Goal: Feedback & Contribution: Contribute content

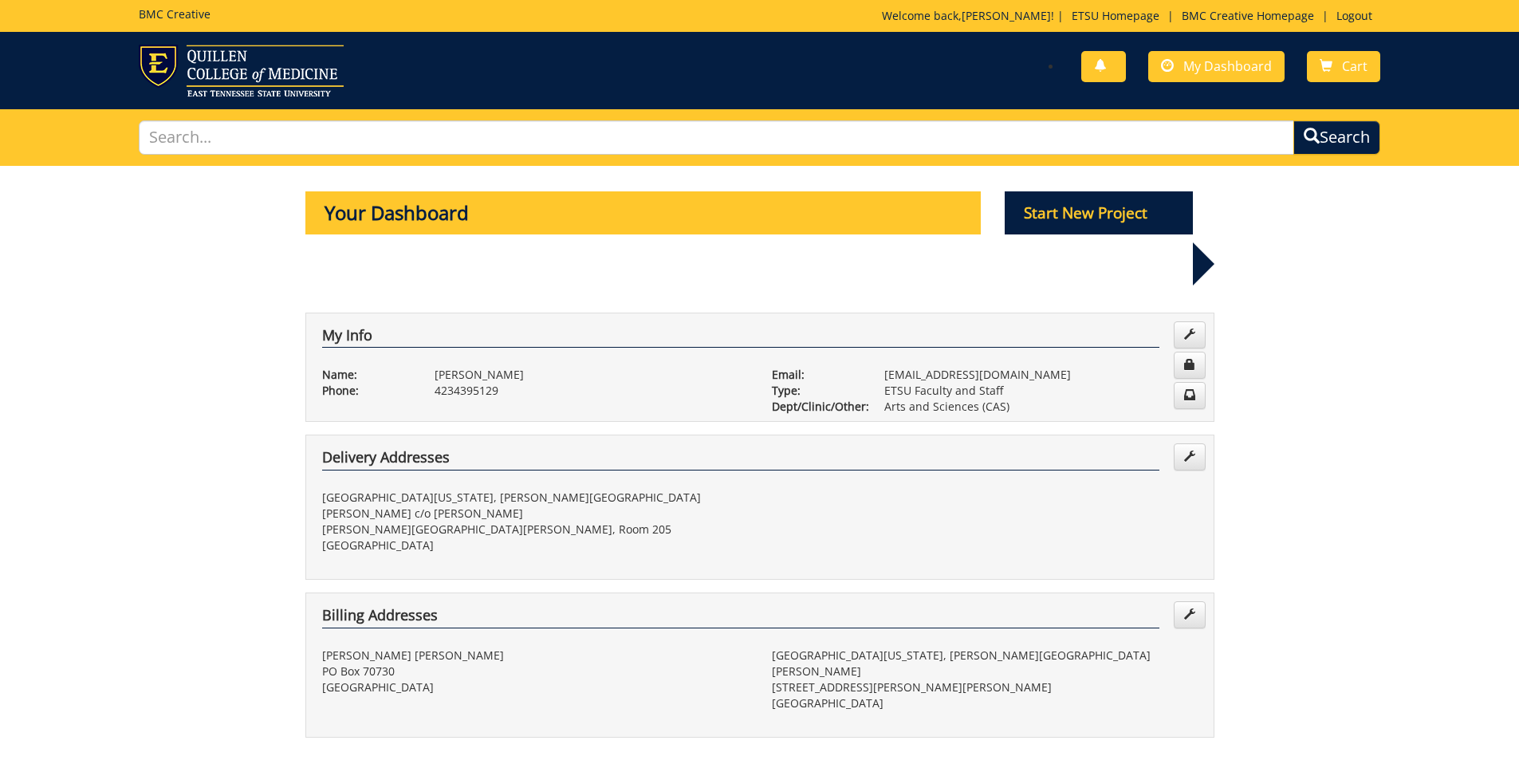
scroll to position [479, 0]
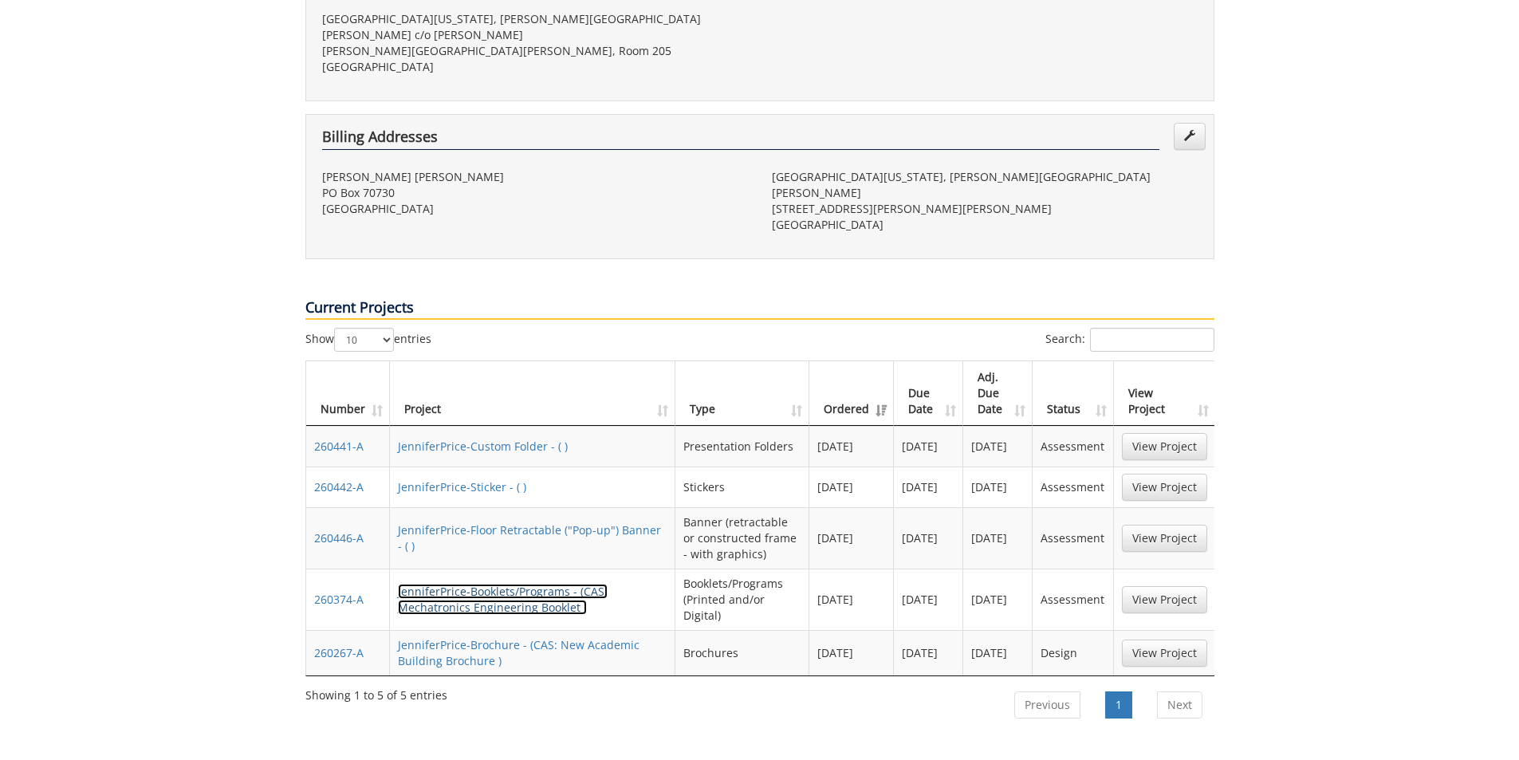
click at [572, 584] on link "JenniferPrice-Booklets/Programs - (CAS: Mechatronics Engineering Booklet )" at bounding box center [503, 599] width 210 height 31
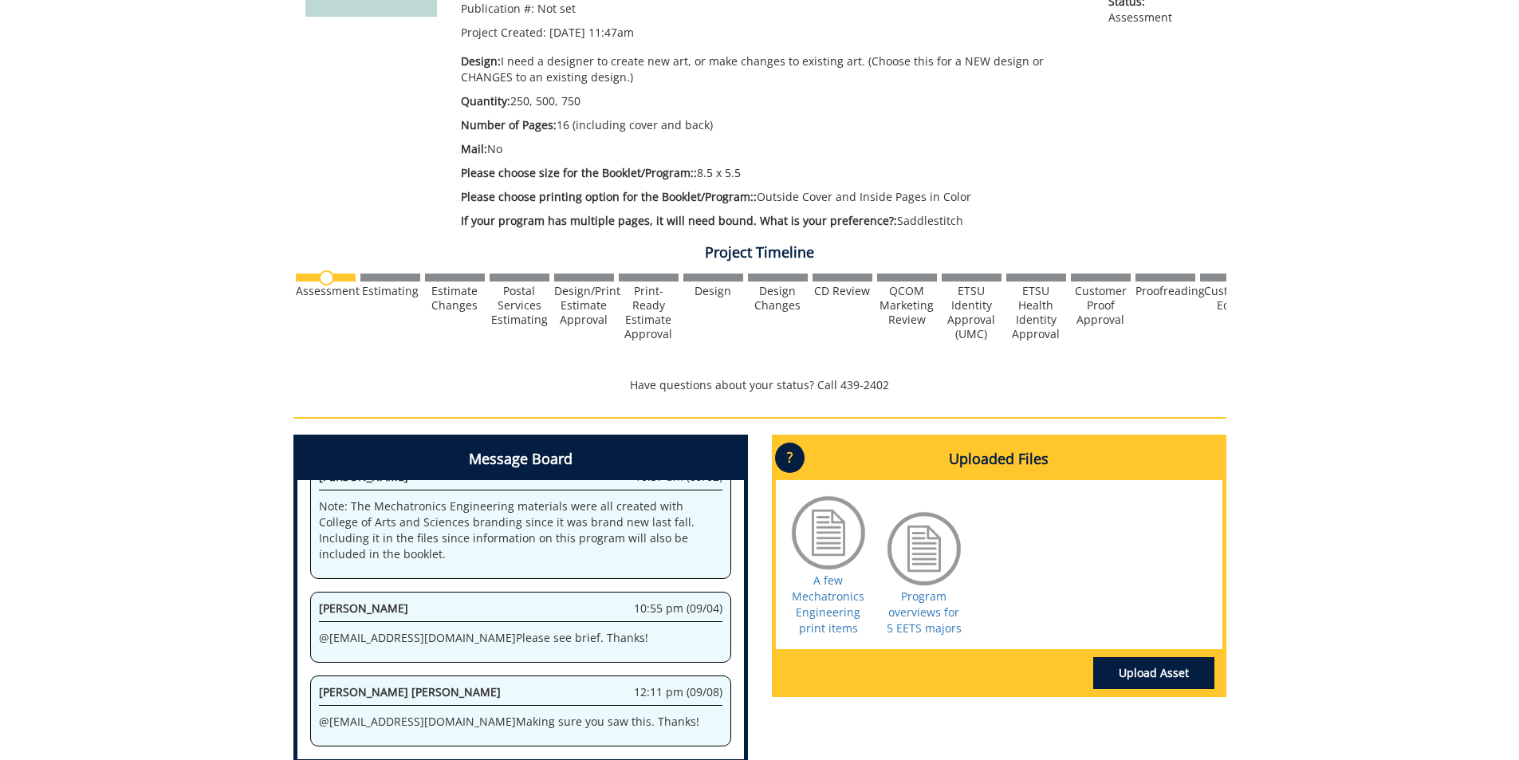
scroll to position [479, 0]
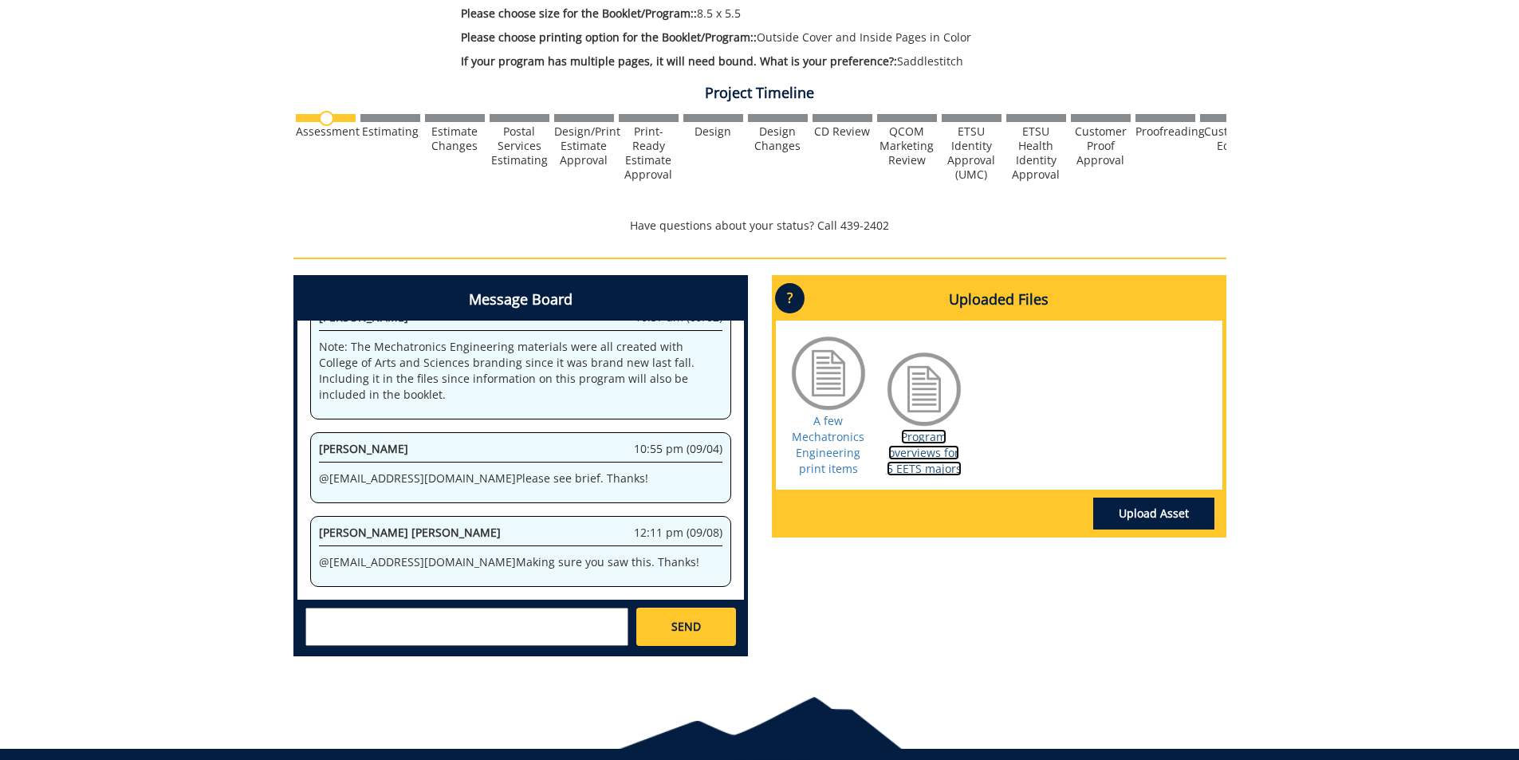
click at [900, 462] on link "Program overviews for 5 EETS majors" at bounding box center [924, 452] width 75 height 47
click at [914, 455] on link "Program overviews for 5 EETS majors" at bounding box center [924, 452] width 75 height 47
click at [1162, 521] on link "Upload Asset" at bounding box center [1153, 514] width 121 height 32
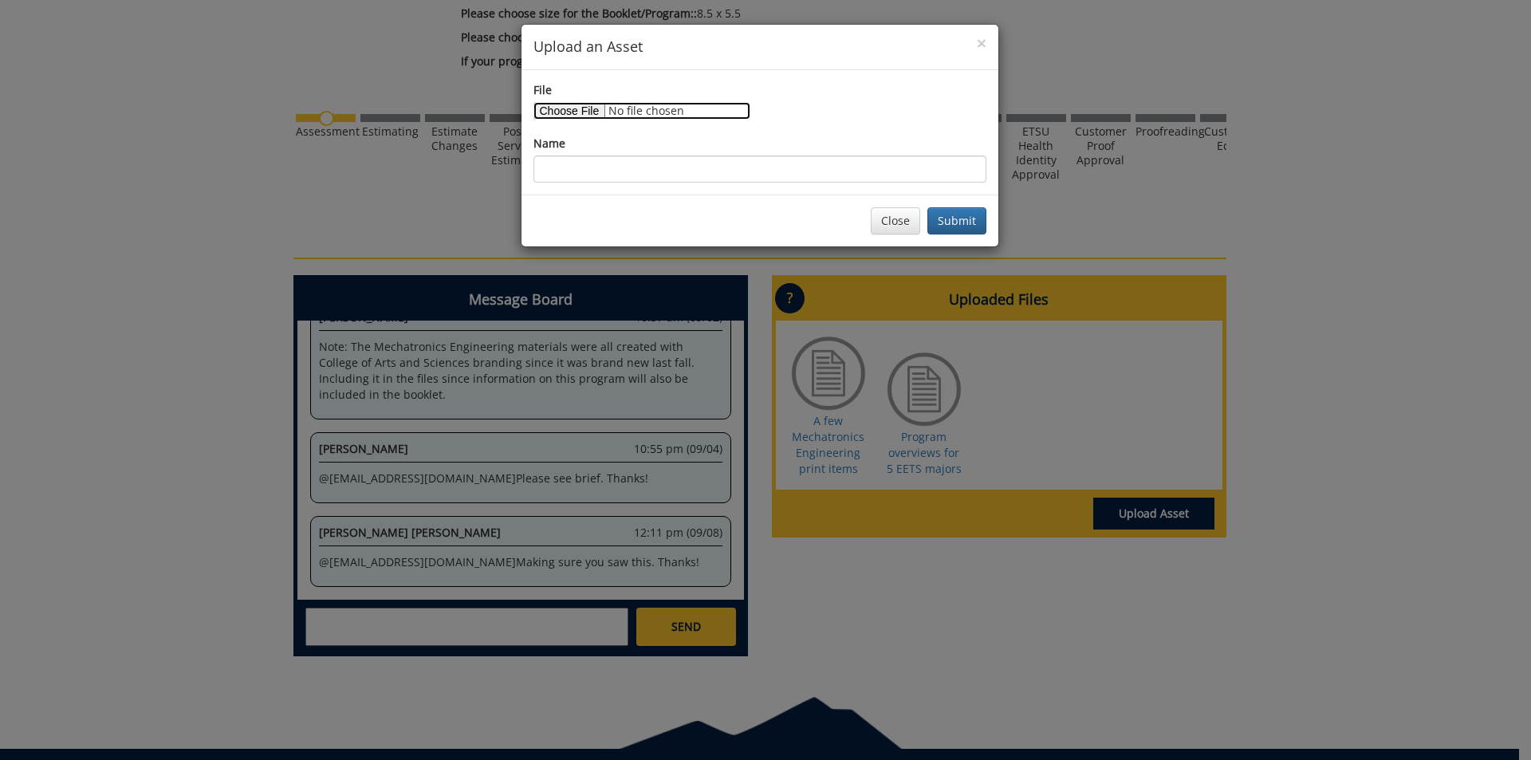
click at [566, 108] on input "File" at bounding box center [642, 111] width 217 height 18
type input "C:\fakepath\Engineering info sheet (2).docx"
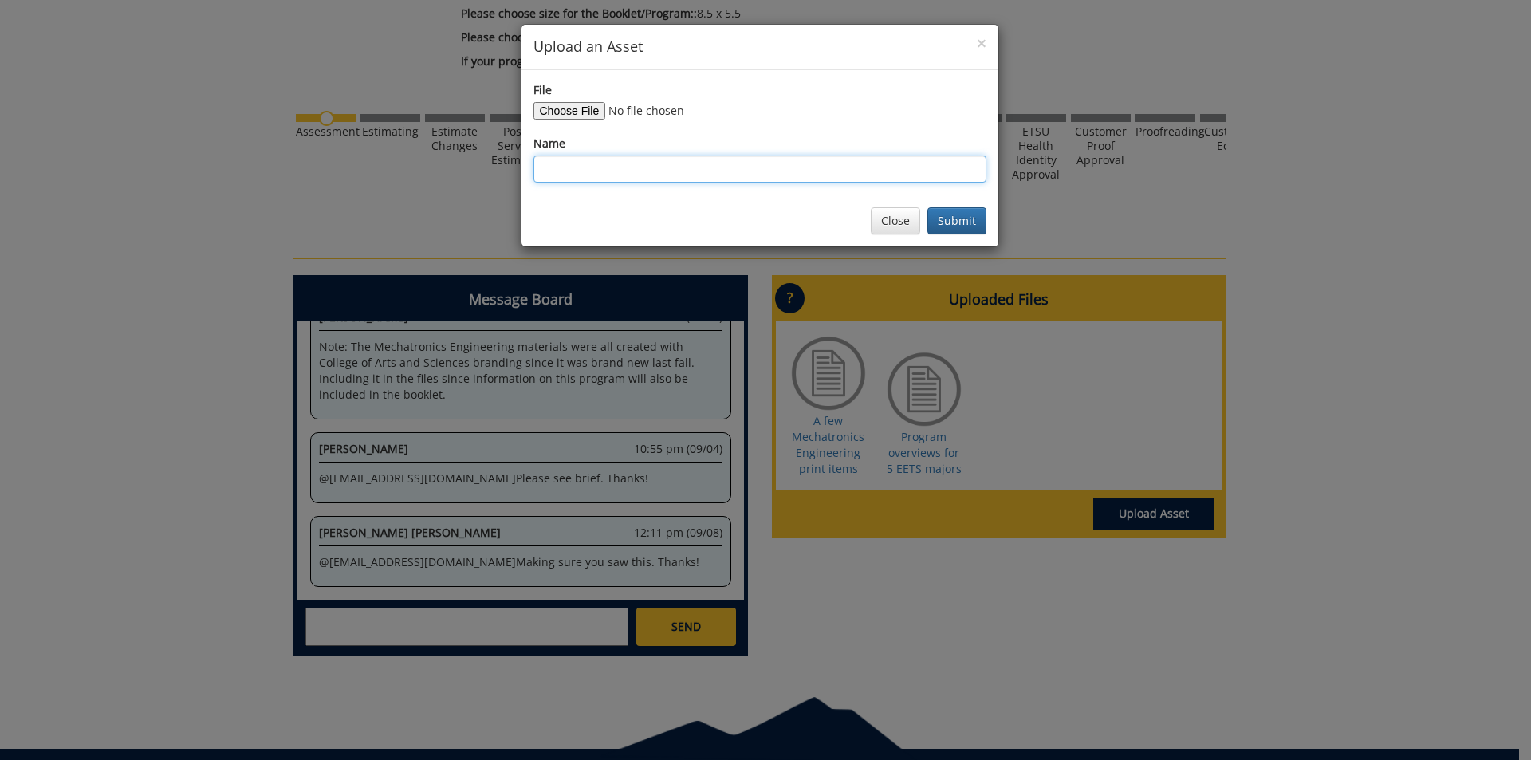
click at [818, 165] on input "Name" at bounding box center [760, 169] width 453 height 27
drag, startPoint x: 588, startPoint y: 164, endPoint x: 573, endPoint y: 166, distance: 14.4
click at [573, 166] on input "EETS" at bounding box center [760, 169] width 453 height 27
click at [601, 169] on input "EETS" at bounding box center [760, 169] width 453 height 27
type input "EETS Overview of 5 majors"
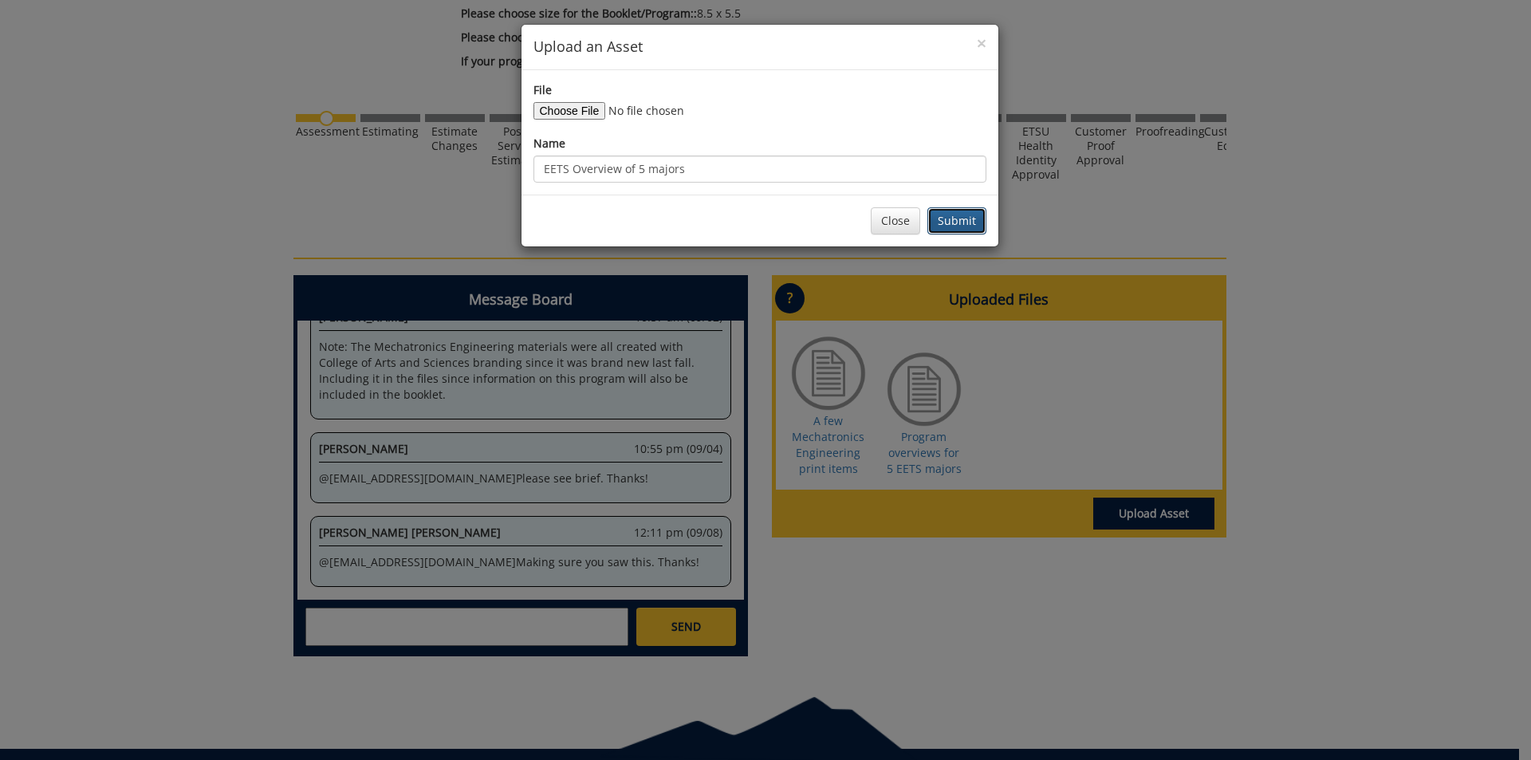
click at [948, 219] on button "Submit" at bounding box center [957, 220] width 59 height 27
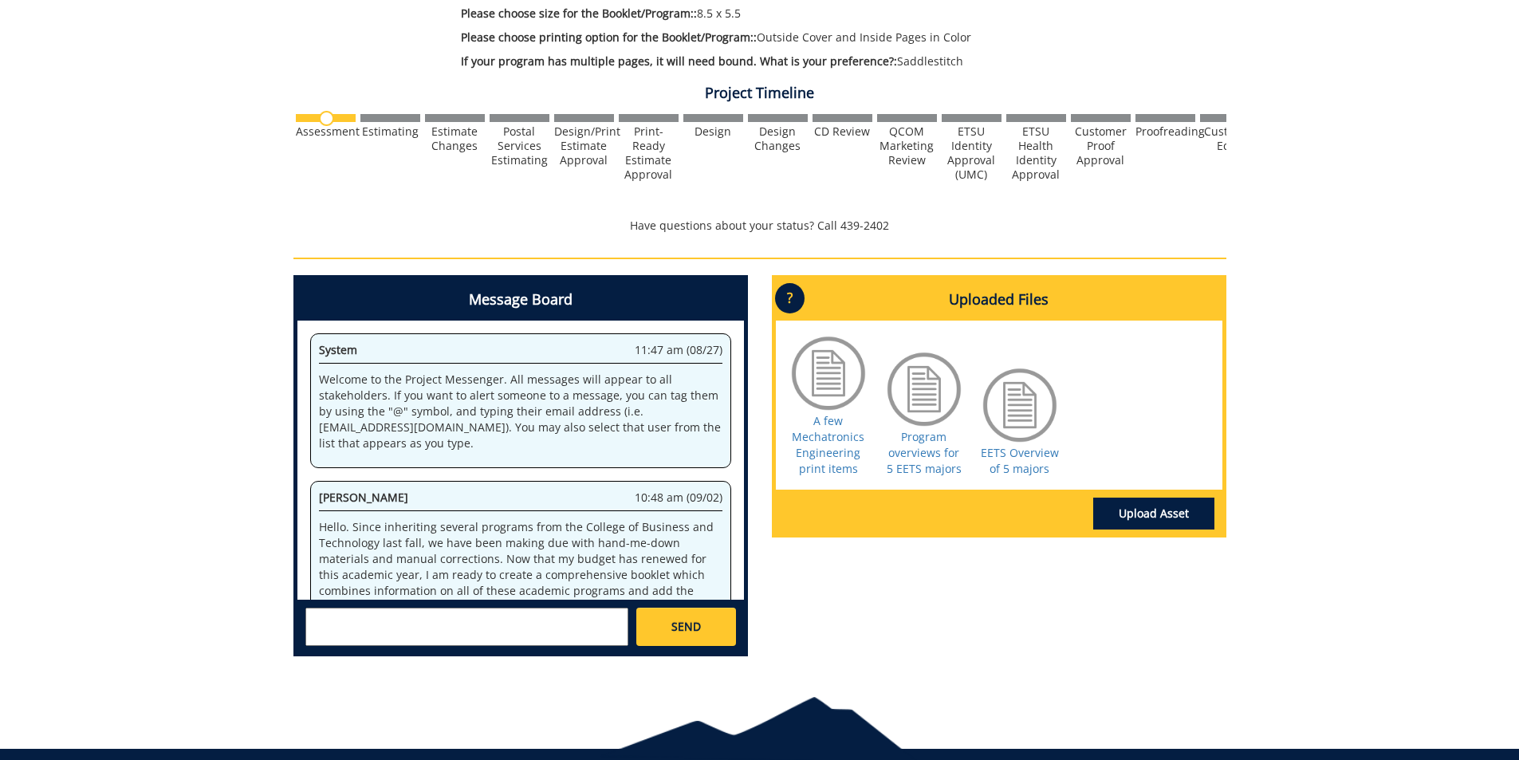
scroll to position [424, 0]
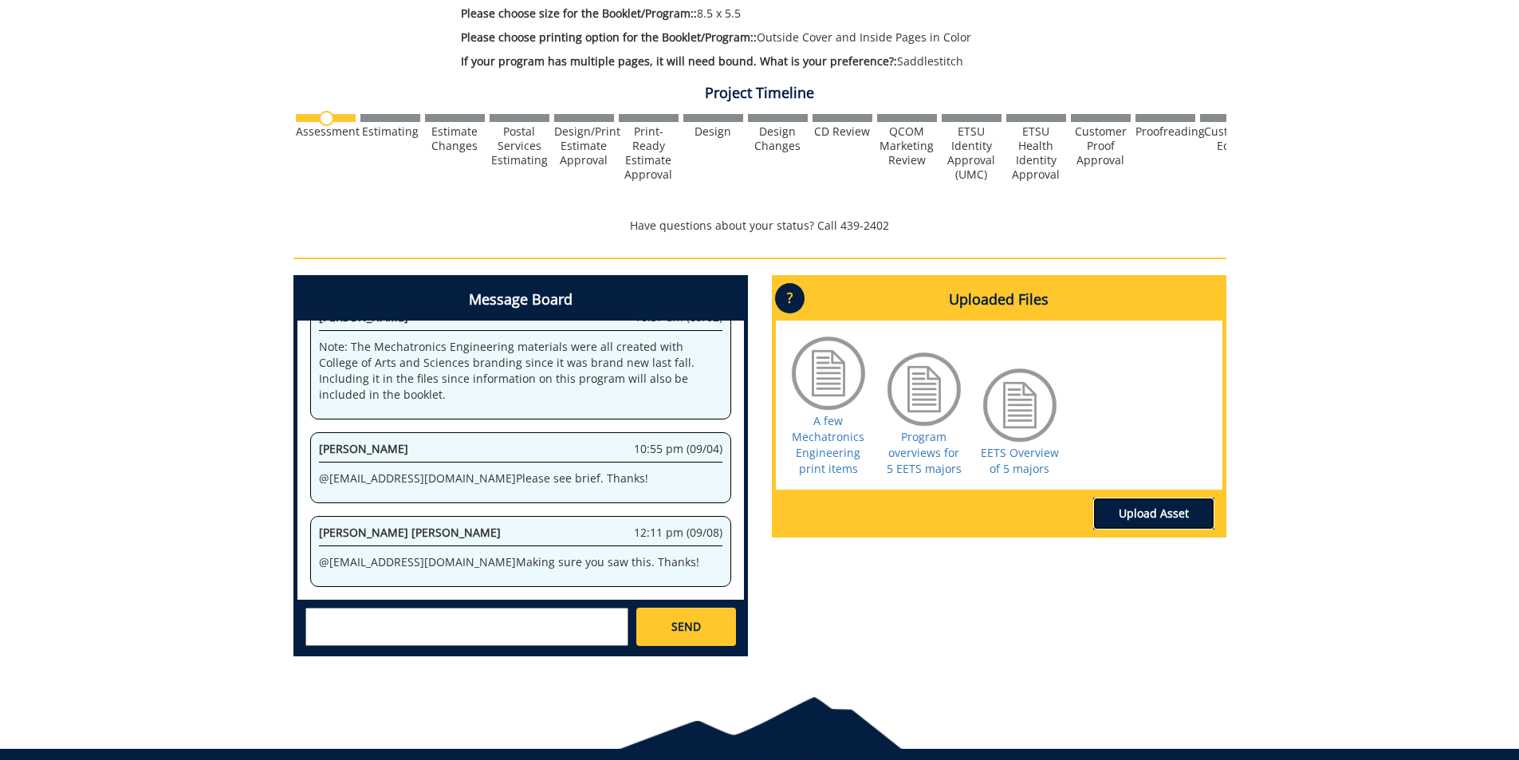
click at [1148, 515] on link "Upload Asset" at bounding box center [1153, 514] width 121 height 32
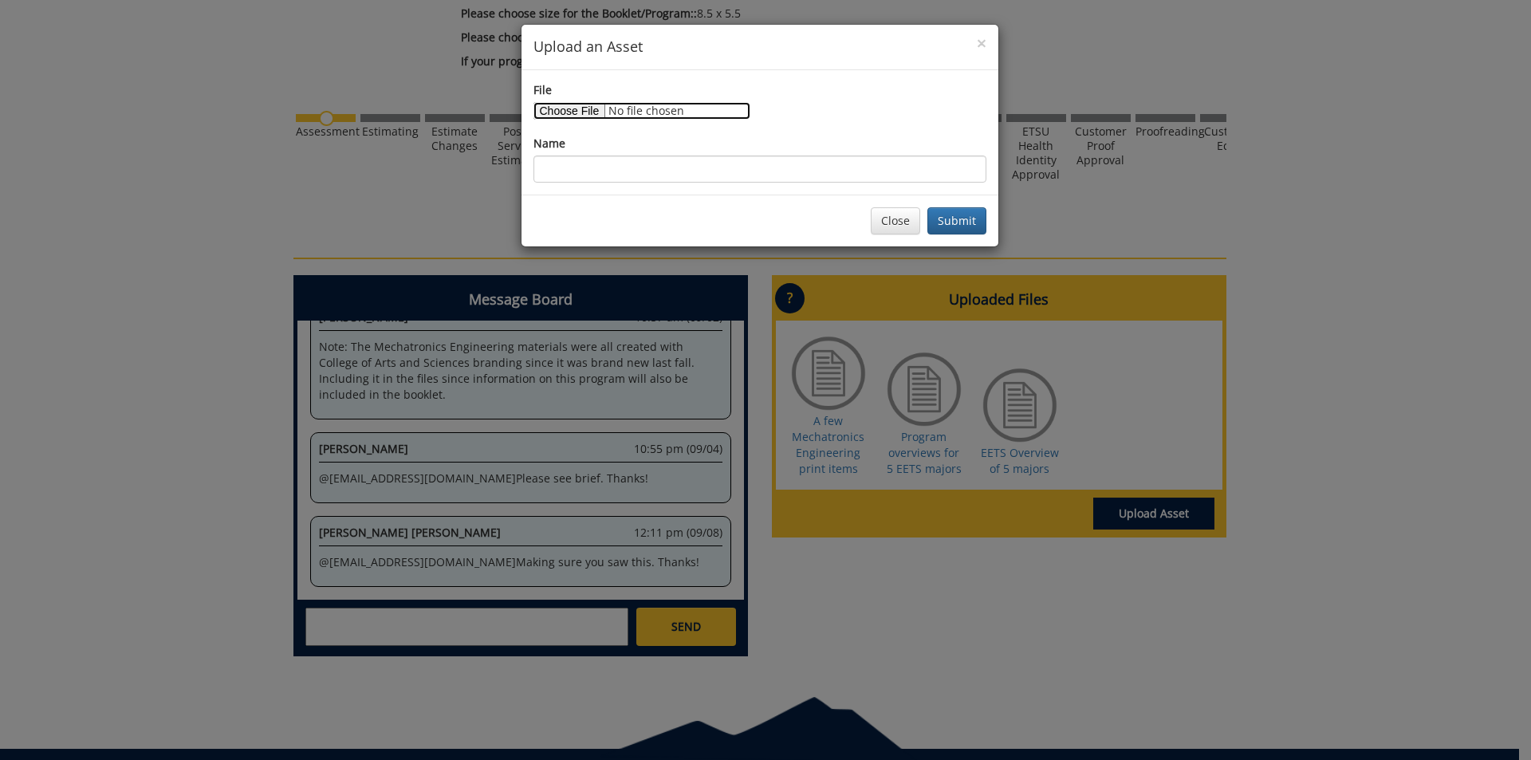
click at [576, 114] on input "File" at bounding box center [642, 111] width 217 height 18
type input "C:\fakepath\0753_001.pdf"
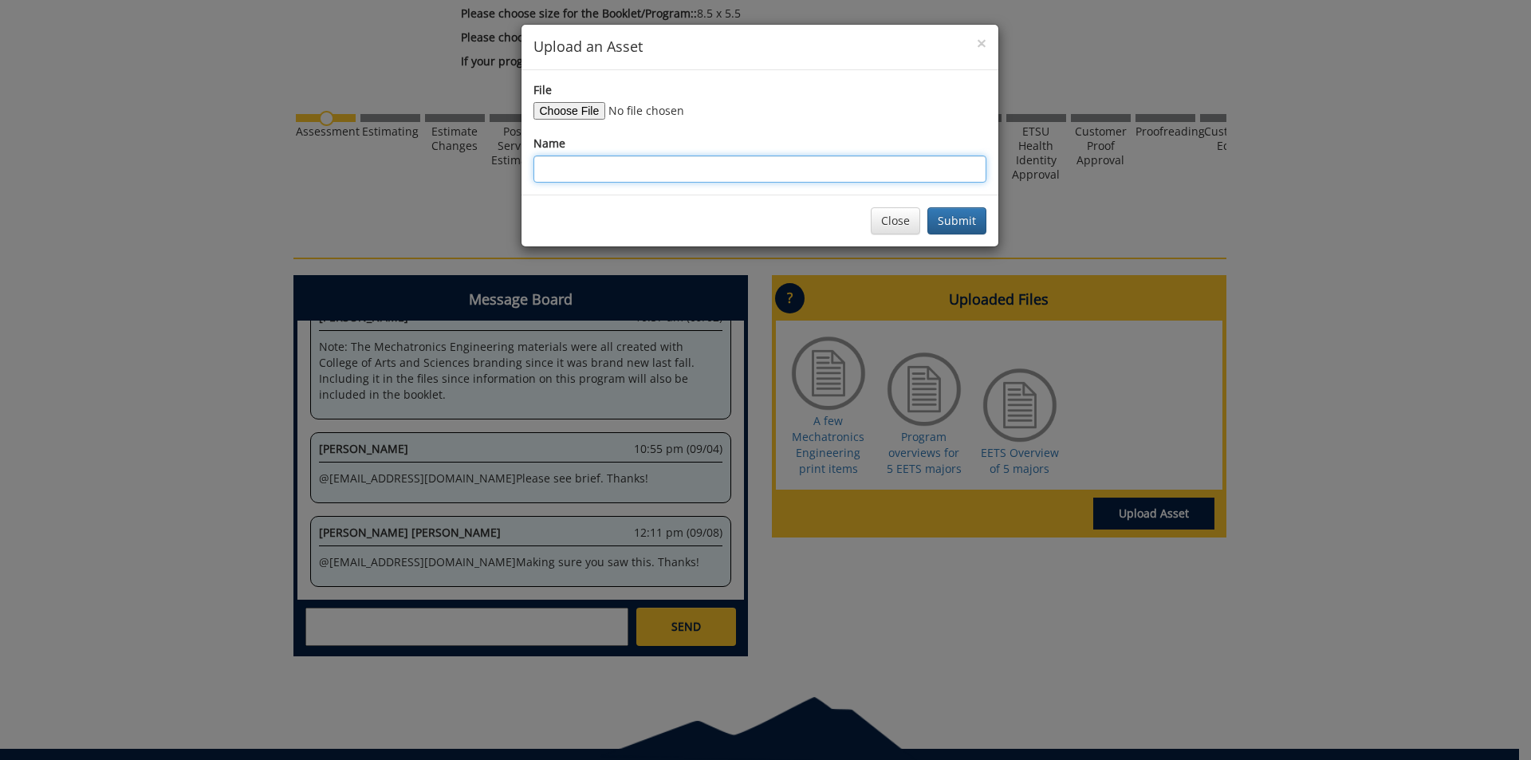
click at [562, 167] on input "Name" at bounding box center [760, 169] width 453 height 27
type input "Old Engineering Technology Brochures for BS and MS"
click at [964, 222] on button "Submit" at bounding box center [957, 220] width 59 height 27
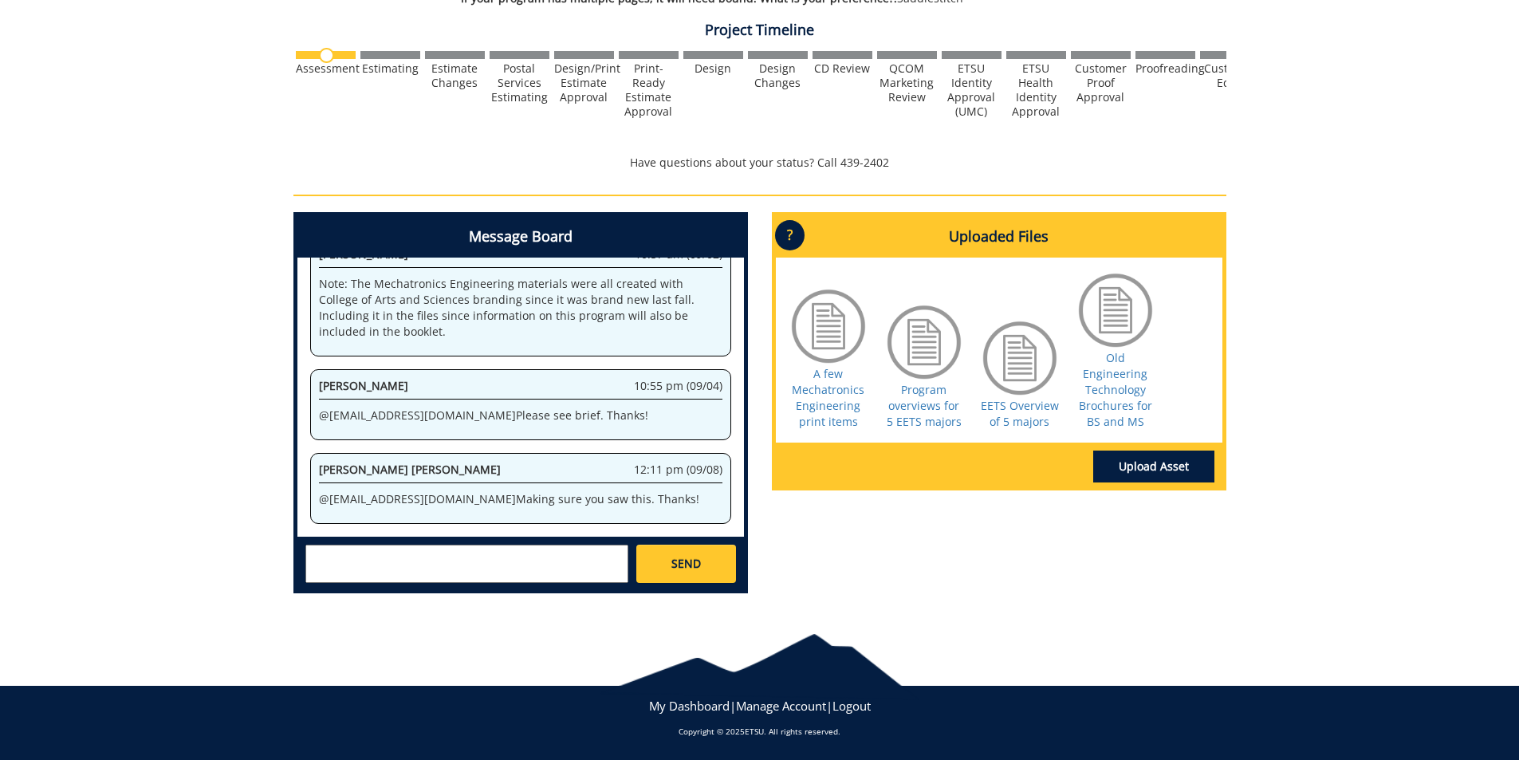
scroll to position [542, 0]
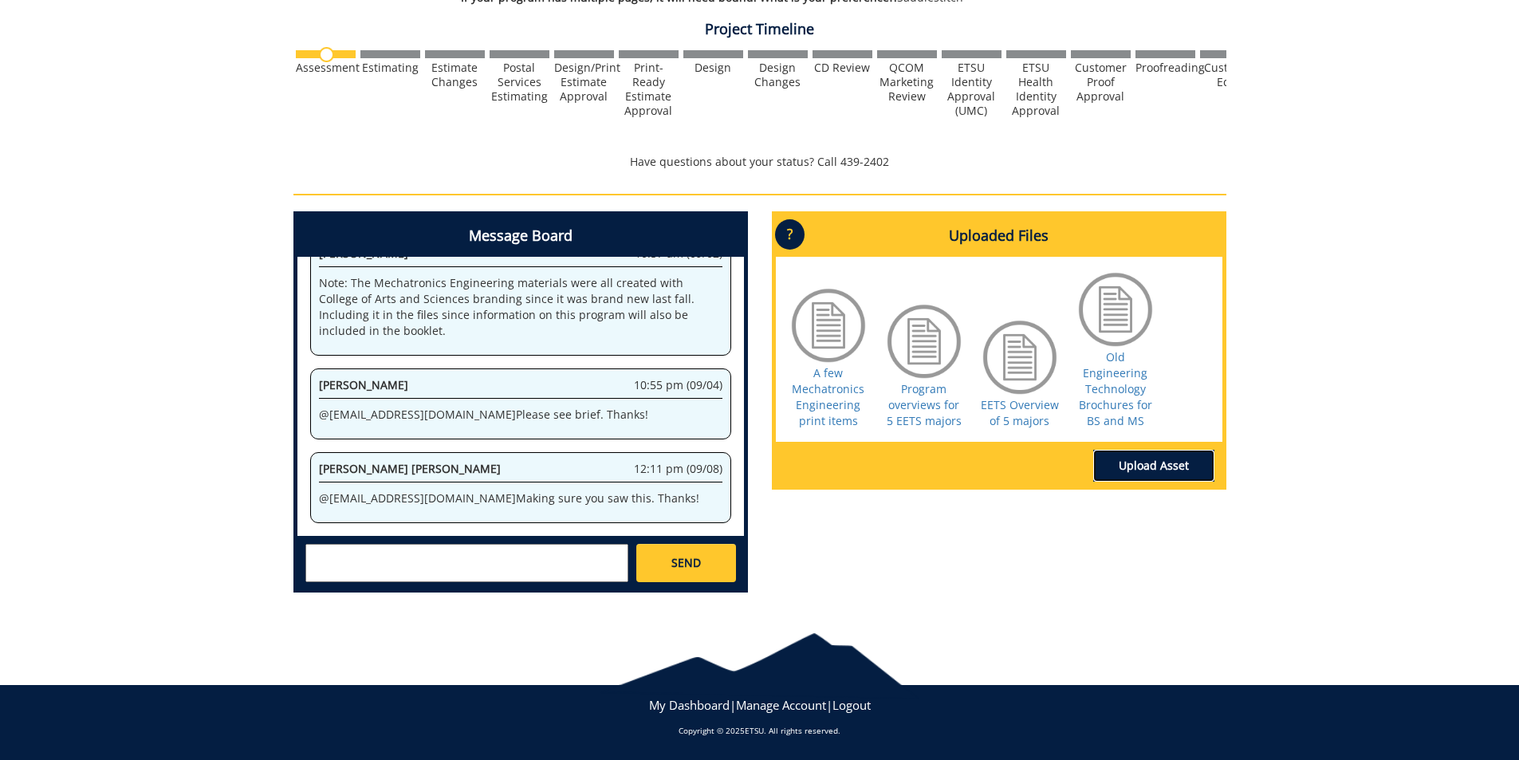
click at [1164, 464] on link "Upload Asset" at bounding box center [1153, 466] width 121 height 32
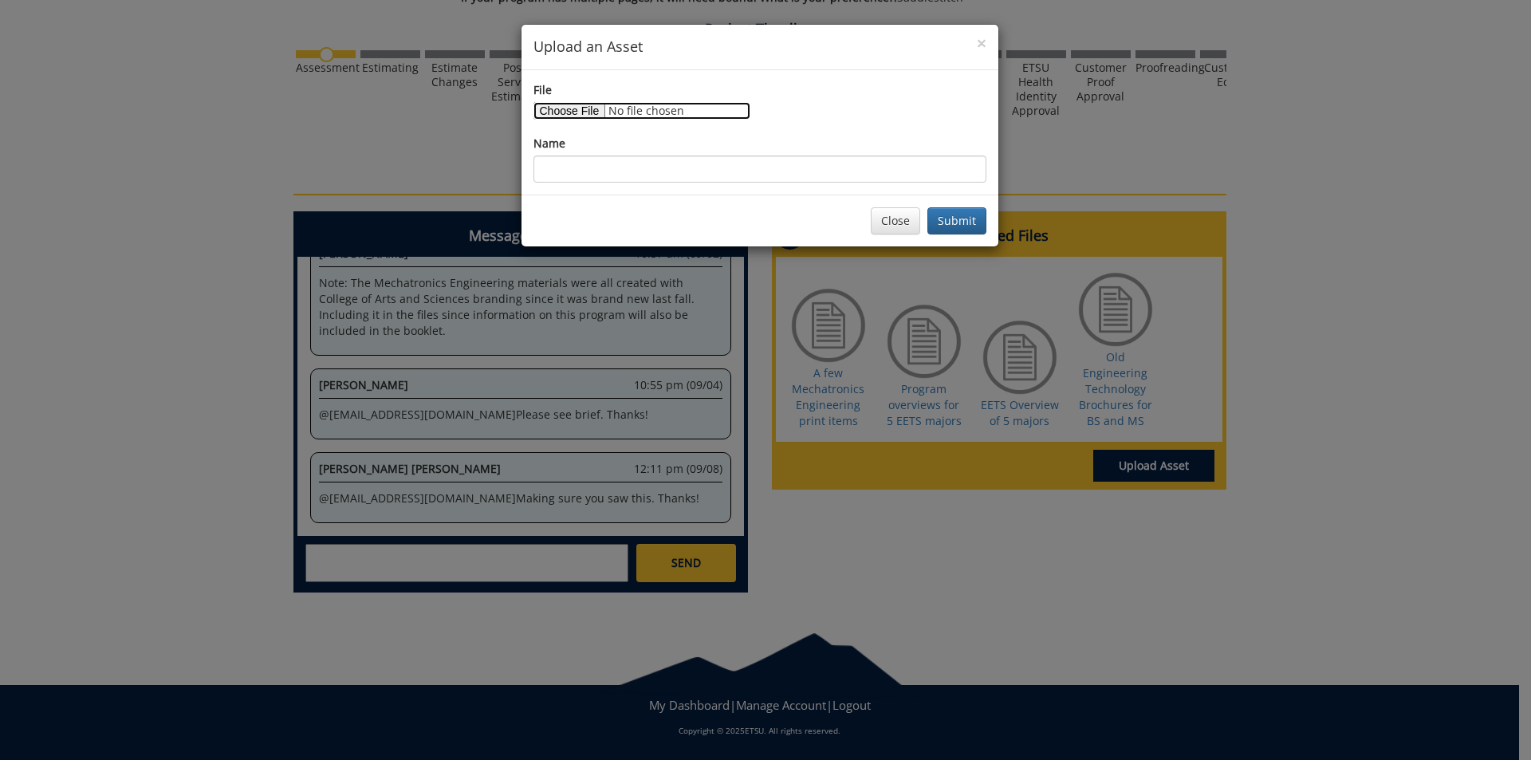
click at [588, 110] on input "File" at bounding box center [642, 111] width 217 height 18
type input "C:\fakepath\0754_001.pdf"
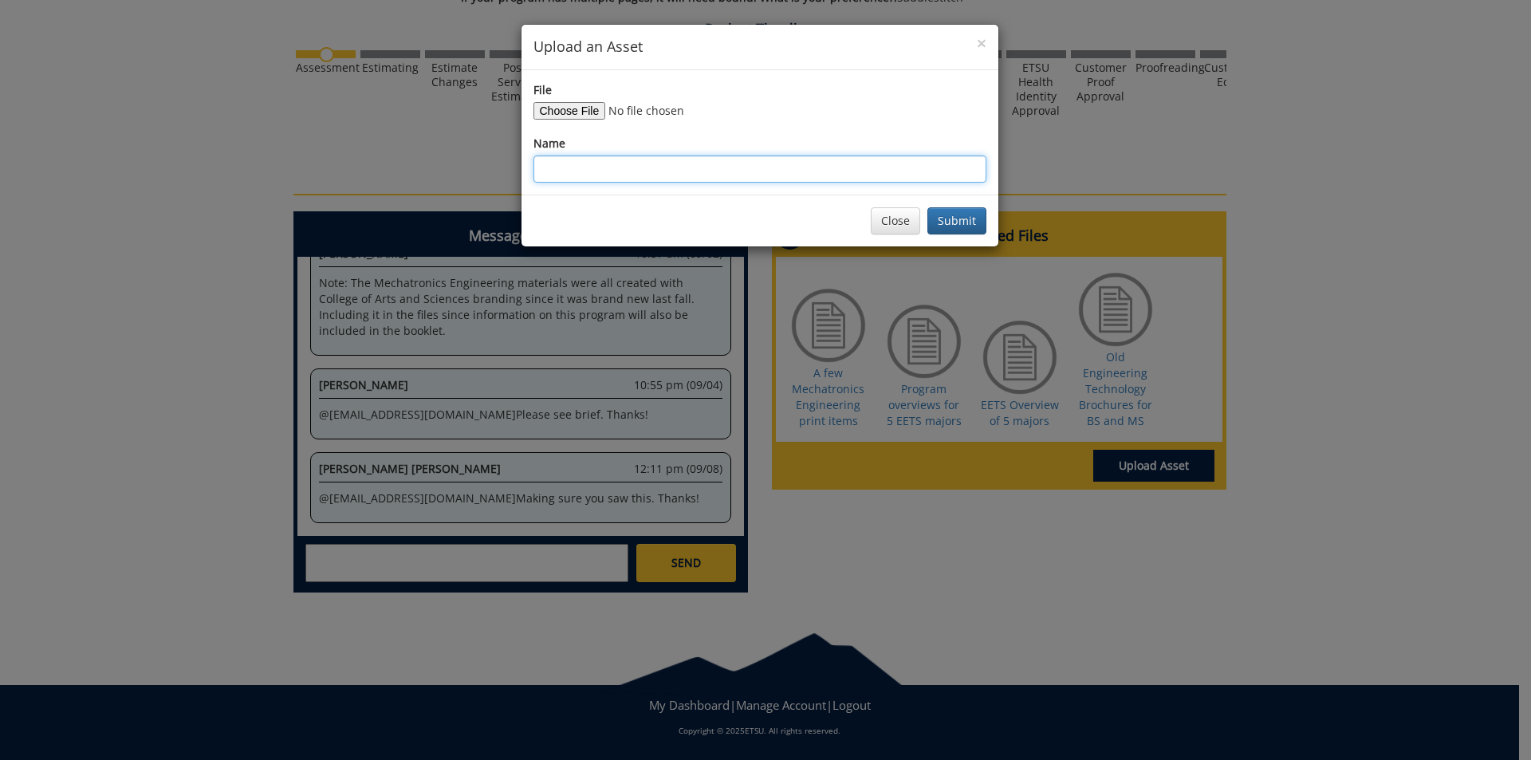
click at [688, 171] on input "Name" at bounding box center [760, 169] width 453 height 27
type input "Interior Architecture Brochures"
click at [928, 207] on button "Submit" at bounding box center [957, 220] width 59 height 27
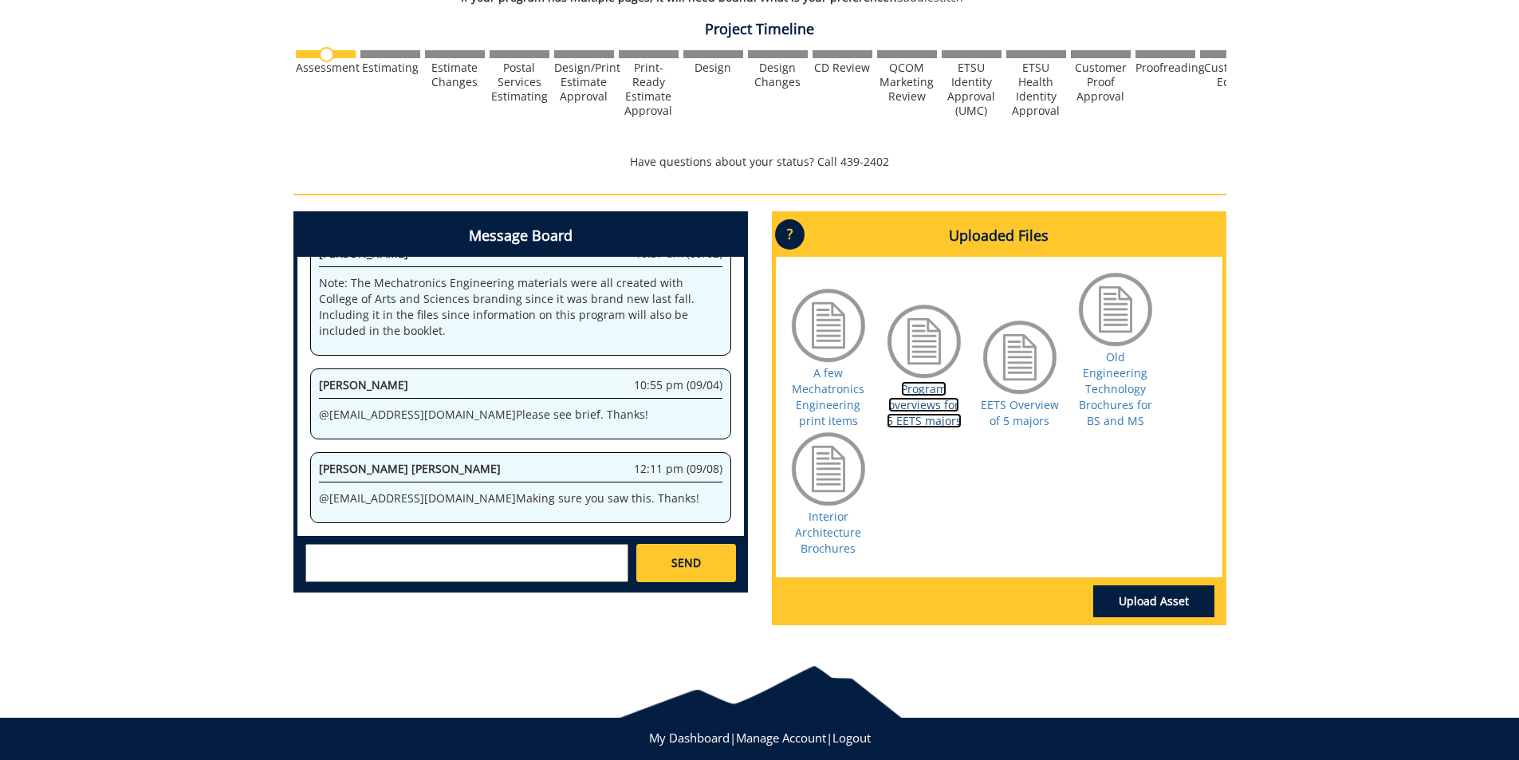
click at [924, 391] on link "Program overviews for 5 EETS majors" at bounding box center [924, 404] width 75 height 47
click at [1154, 596] on link "Upload Asset" at bounding box center [1153, 601] width 121 height 32
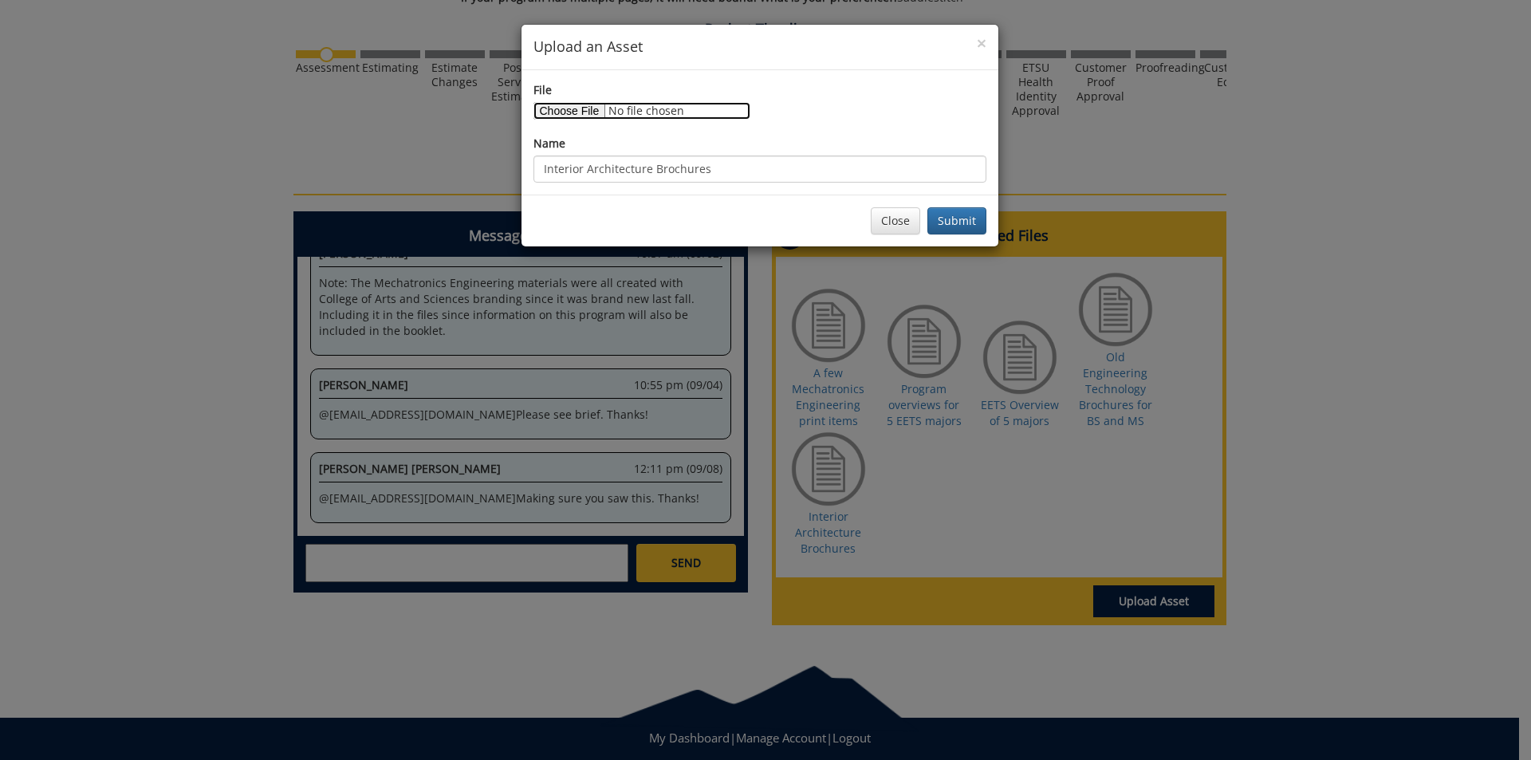
click at [582, 114] on input "File" at bounding box center [642, 111] width 217 height 18
click at [581, 110] on input "File" at bounding box center [642, 111] width 217 height 18
type input "C:\fakepath\0755_001.pdf"
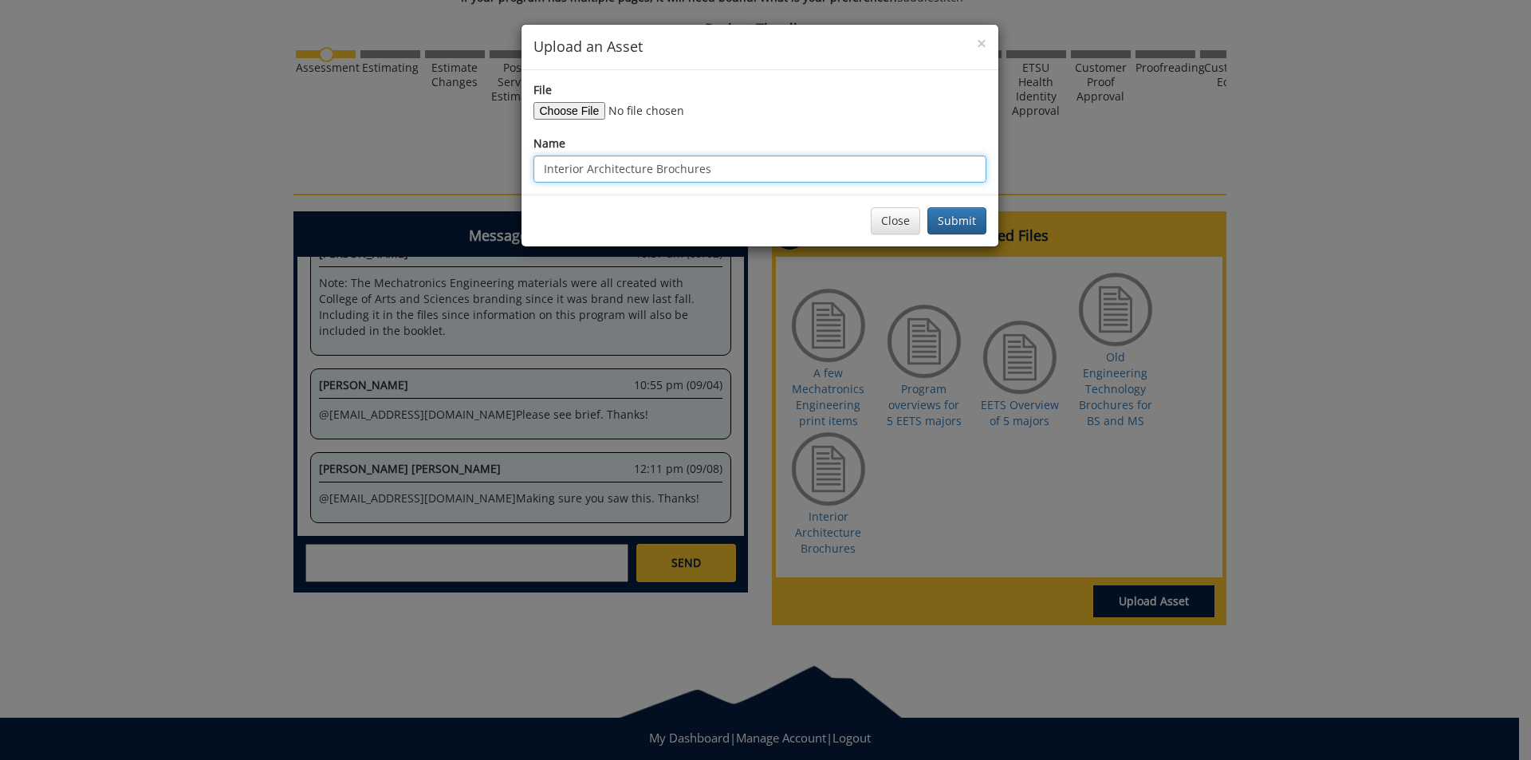
click at [610, 173] on input "Interior Architecture Brochures" at bounding box center [760, 169] width 453 height 27
drag, startPoint x: 648, startPoint y: 168, endPoint x: 538, endPoint y: 167, distance: 109.3
click at [538, 167] on input "Interior Architecture Brochures" at bounding box center [760, 169] width 453 height 27
drag, startPoint x: 565, startPoint y: 171, endPoint x: 546, endPoint y: 171, distance: 19.1
click at [546, 171] on input "Old Surveying and Mapping Science Brochures" at bounding box center [760, 169] width 453 height 27
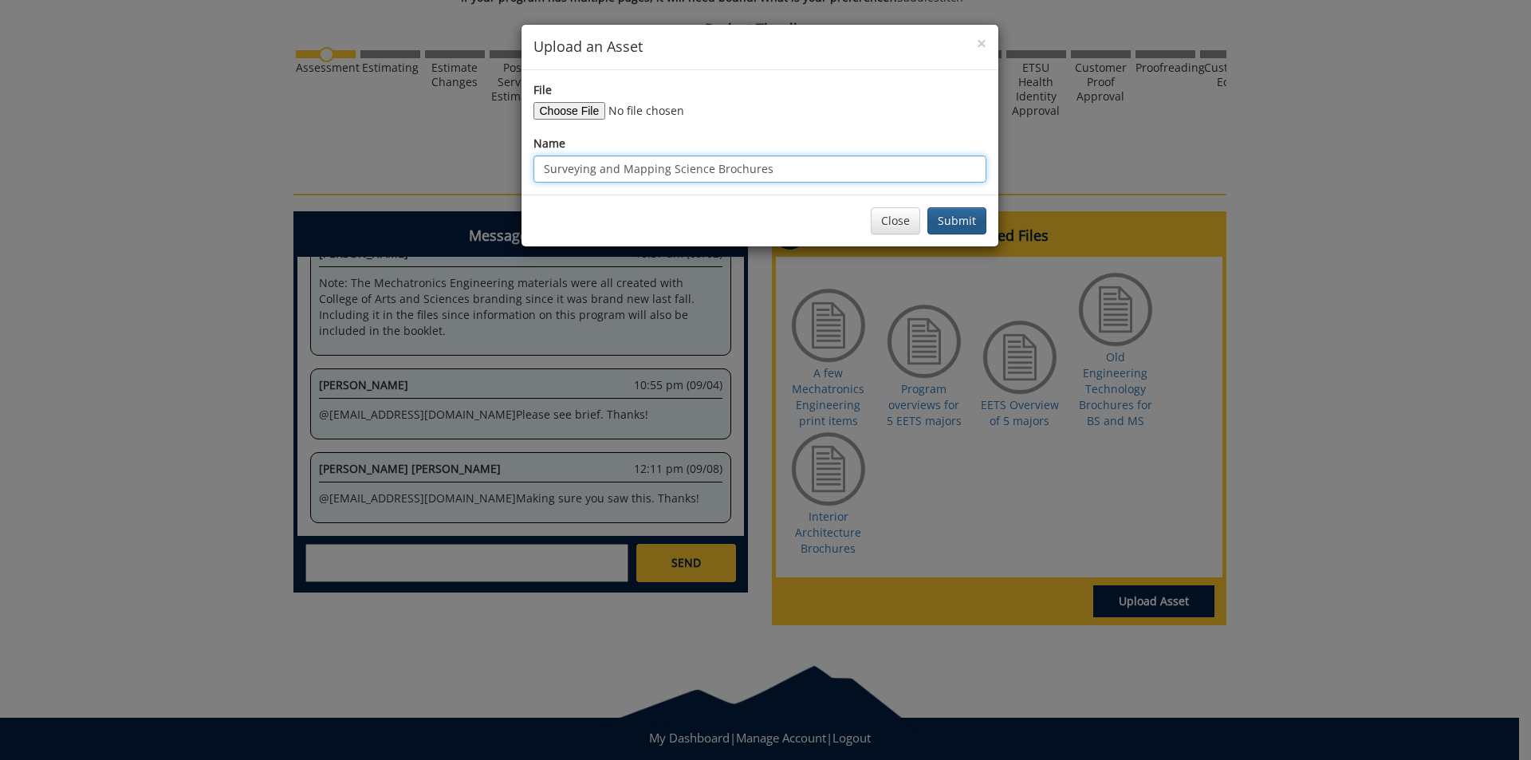
type input "Surveying and Mapping Science Brochures"
click at [962, 227] on button "Submit" at bounding box center [957, 220] width 59 height 27
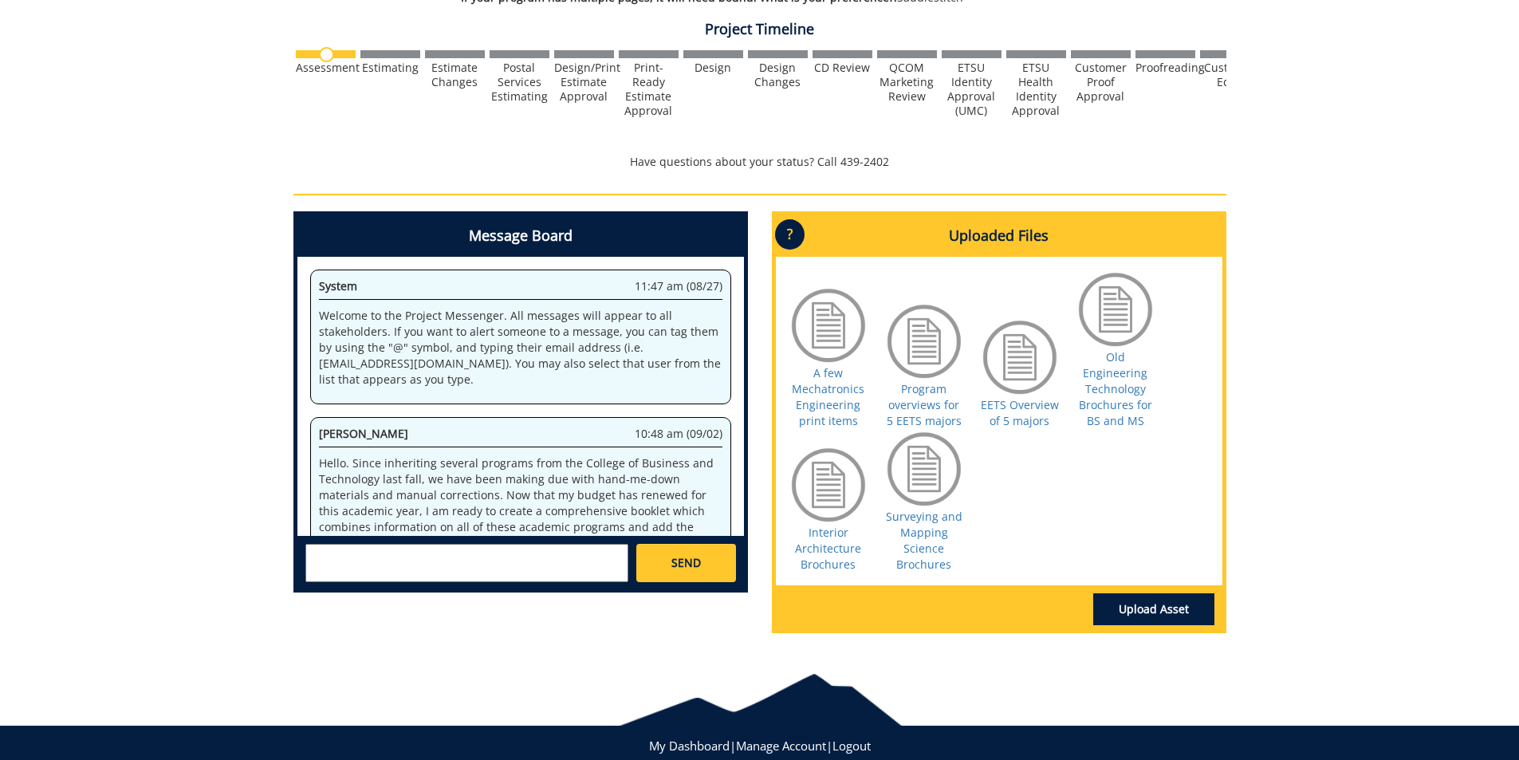
scroll to position [408, 0]
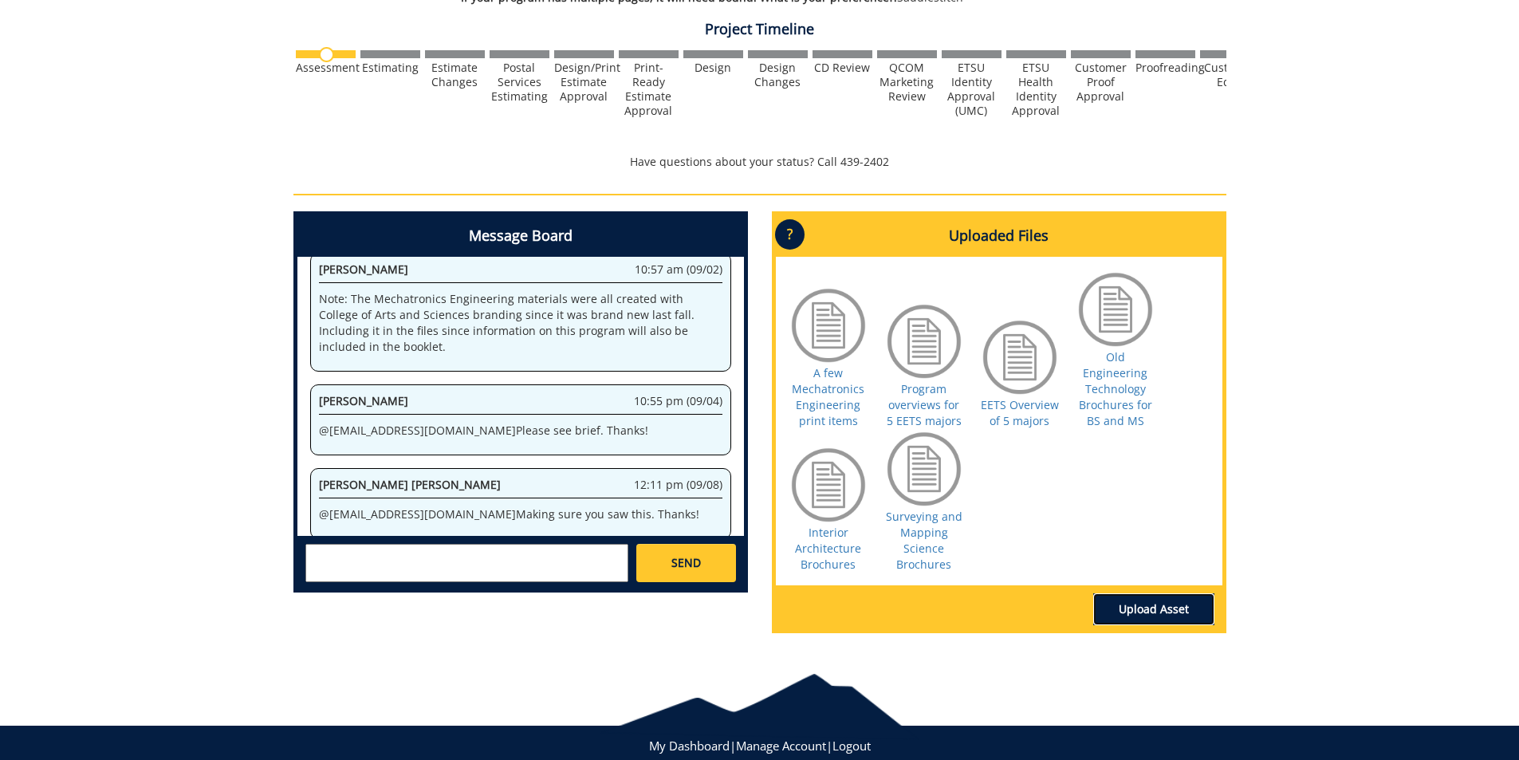
click at [1164, 607] on link "Upload Asset" at bounding box center [1153, 609] width 121 height 32
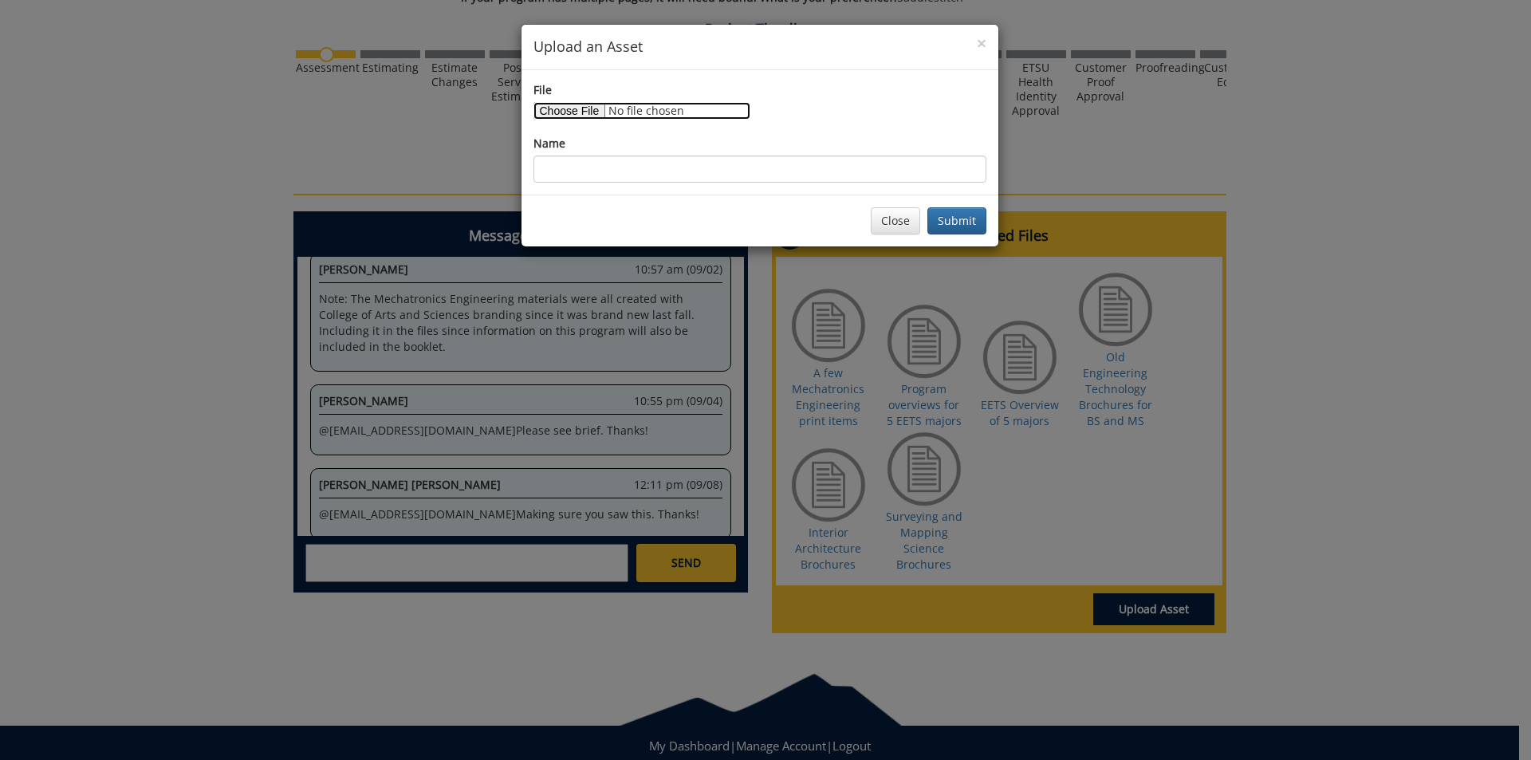
click at [593, 108] on input "File" at bounding box center [642, 111] width 217 height 18
type input "C:\fakepath\0756_001.pdf"
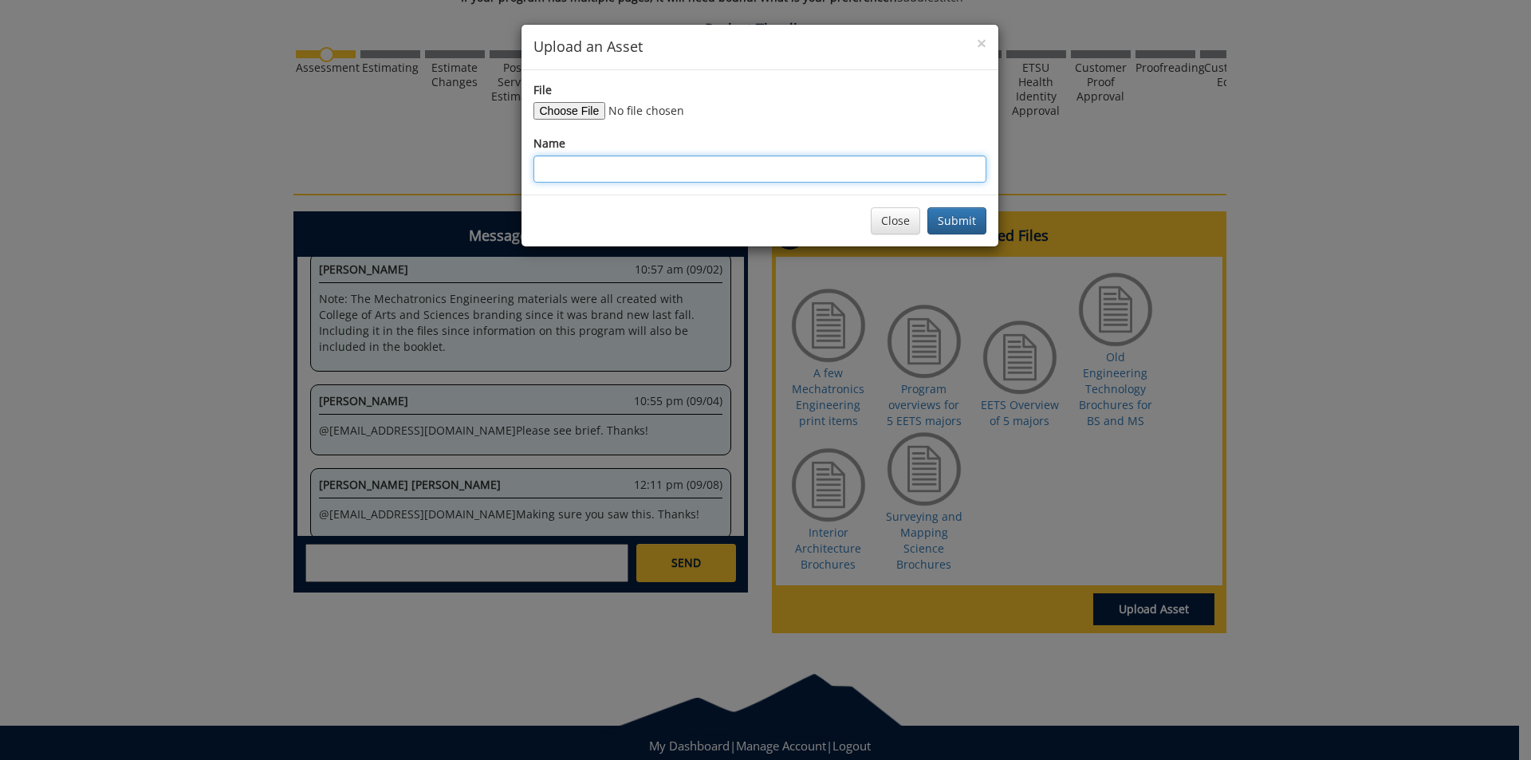
click at [630, 173] on input "Name" at bounding box center [760, 169] width 453 height 27
type input "Old Engineering Brochure"
click at [944, 229] on button "Submit" at bounding box center [957, 220] width 59 height 27
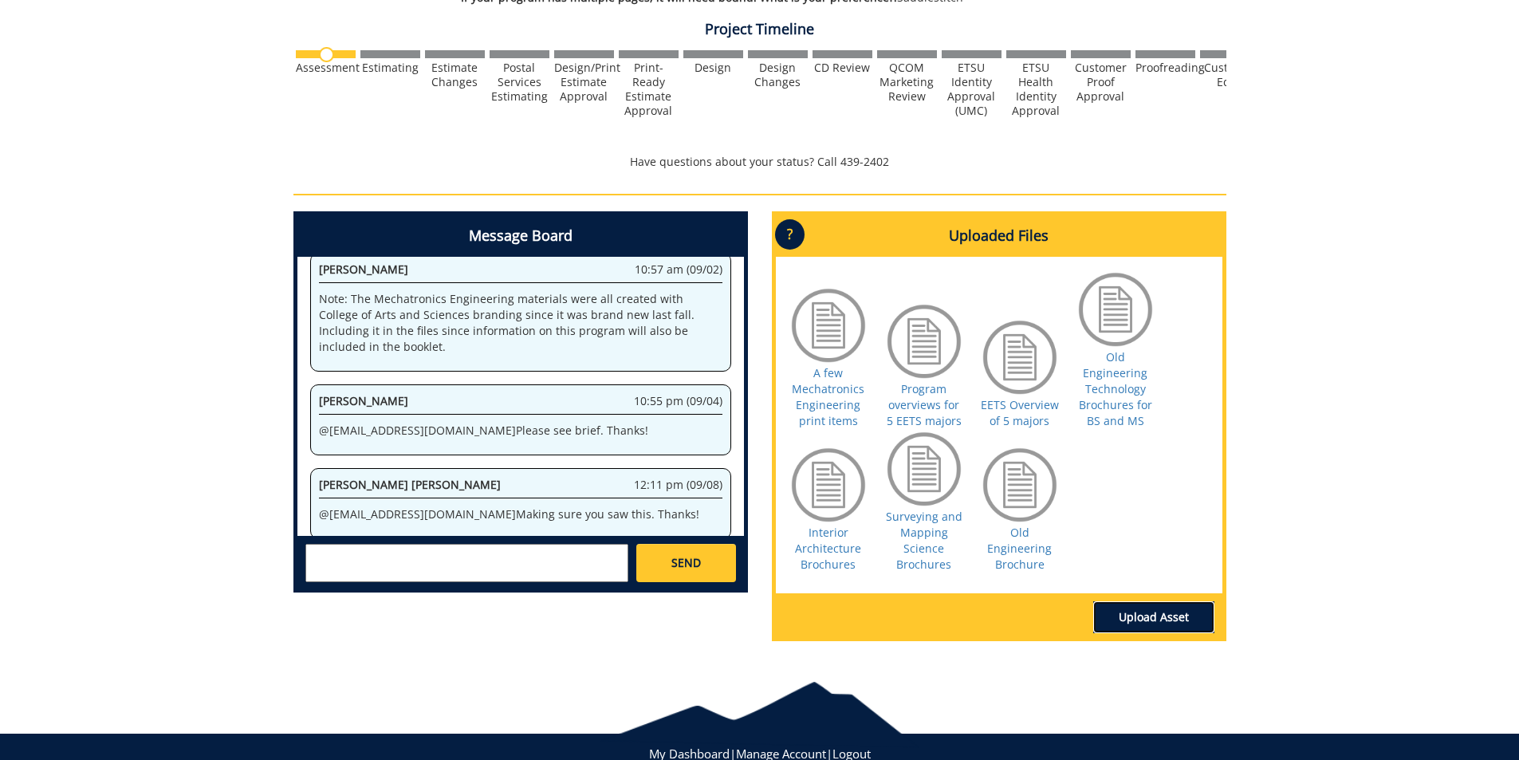
click at [1158, 621] on link "Upload Asset" at bounding box center [1153, 617] width 121 height 32
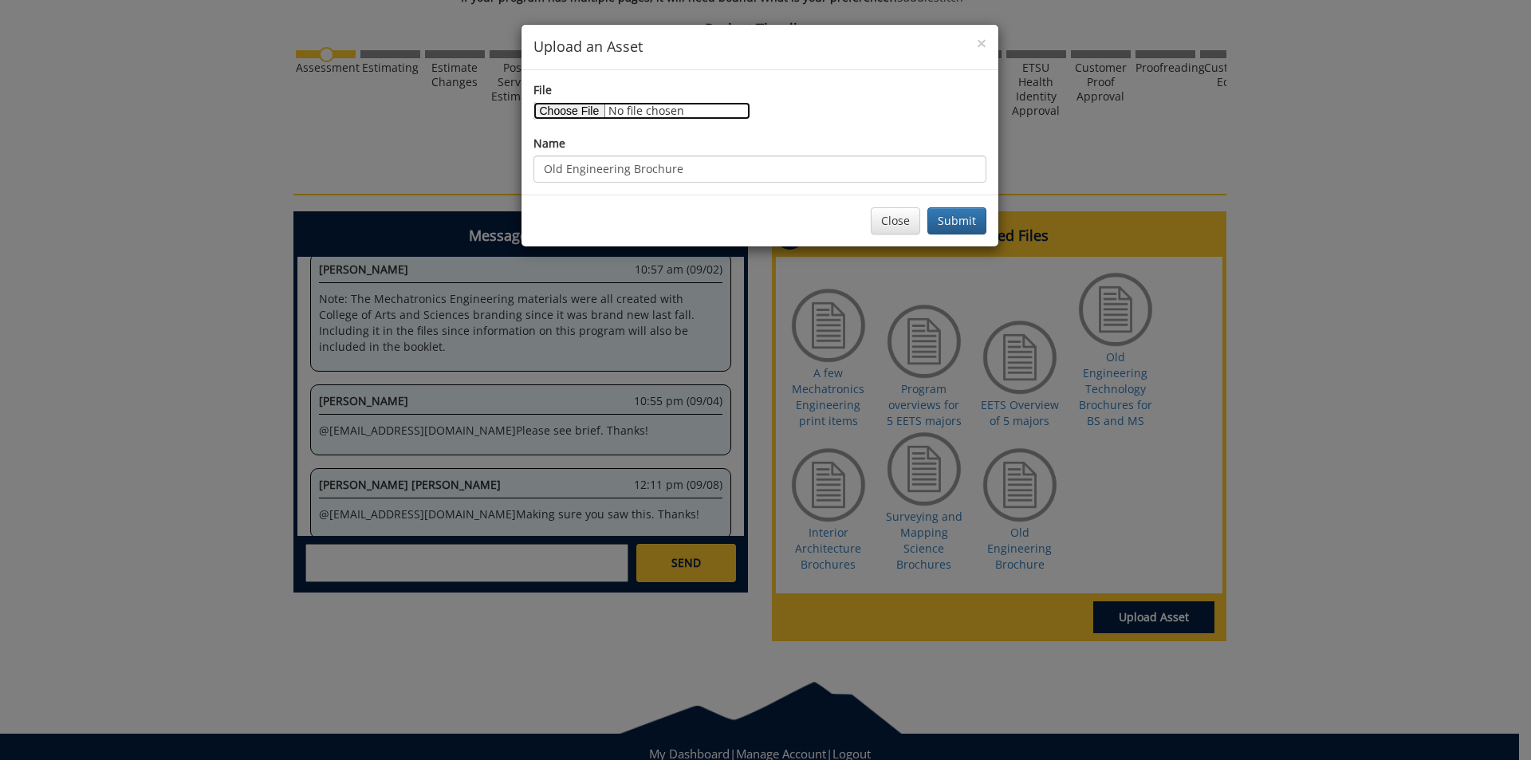
click at [551, 102] on input "File" at bounding box center [642, 111] width 217 height 18
type input "C:\fakepath\0757_001.pdf"
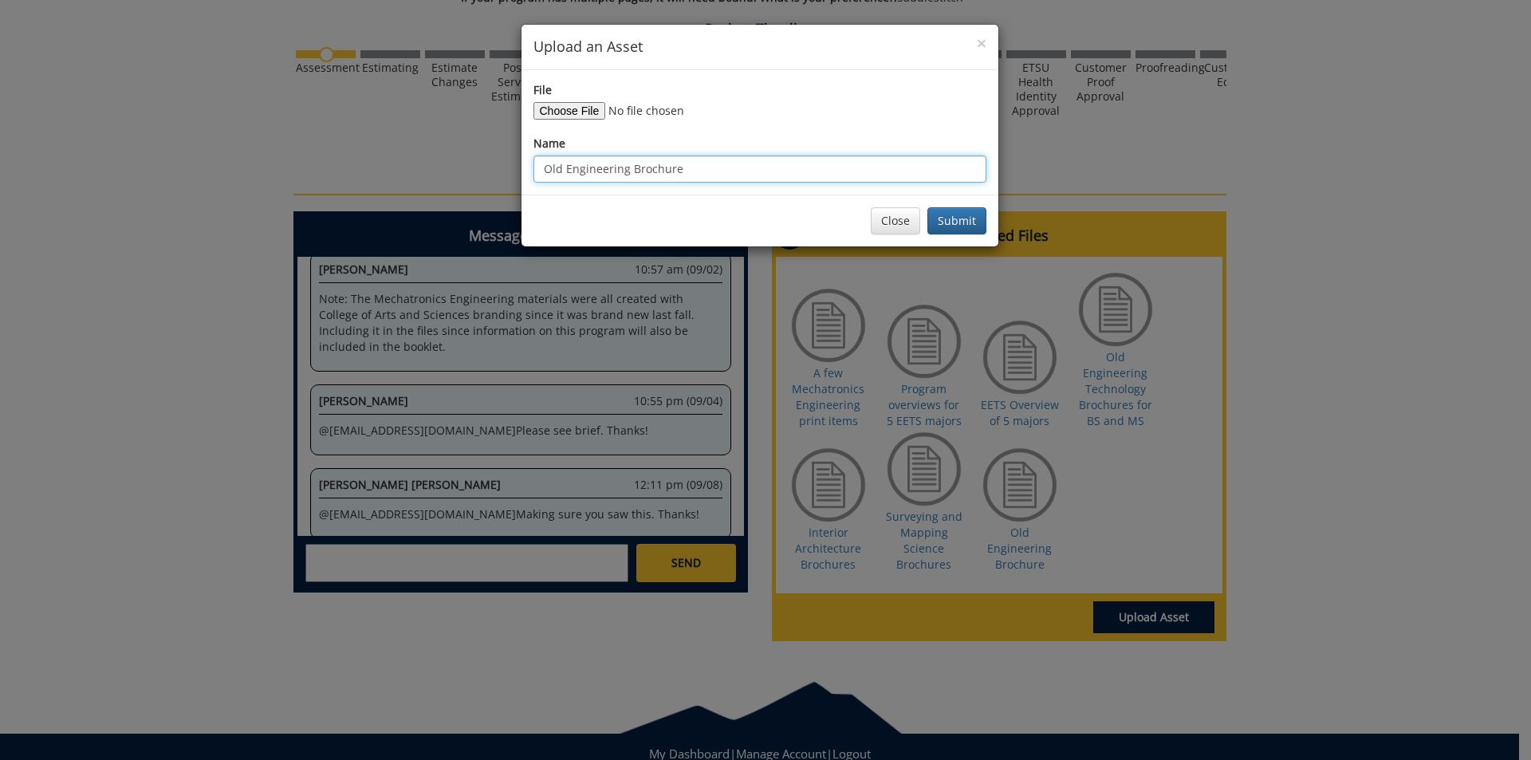
drag, startPoint x: 683, startPoint y: 171, endPoint x: 543, endPoint y: 167, distance: 139.6
click at [543, 167] on input "Old Engineering Brochure" at bounding box center [760, 169] width 453 height 27
type input "General Ideas for new booklet layout"
click at [928, 207] on button "Submit" at bounding box center [957, 220] width 59 height 27
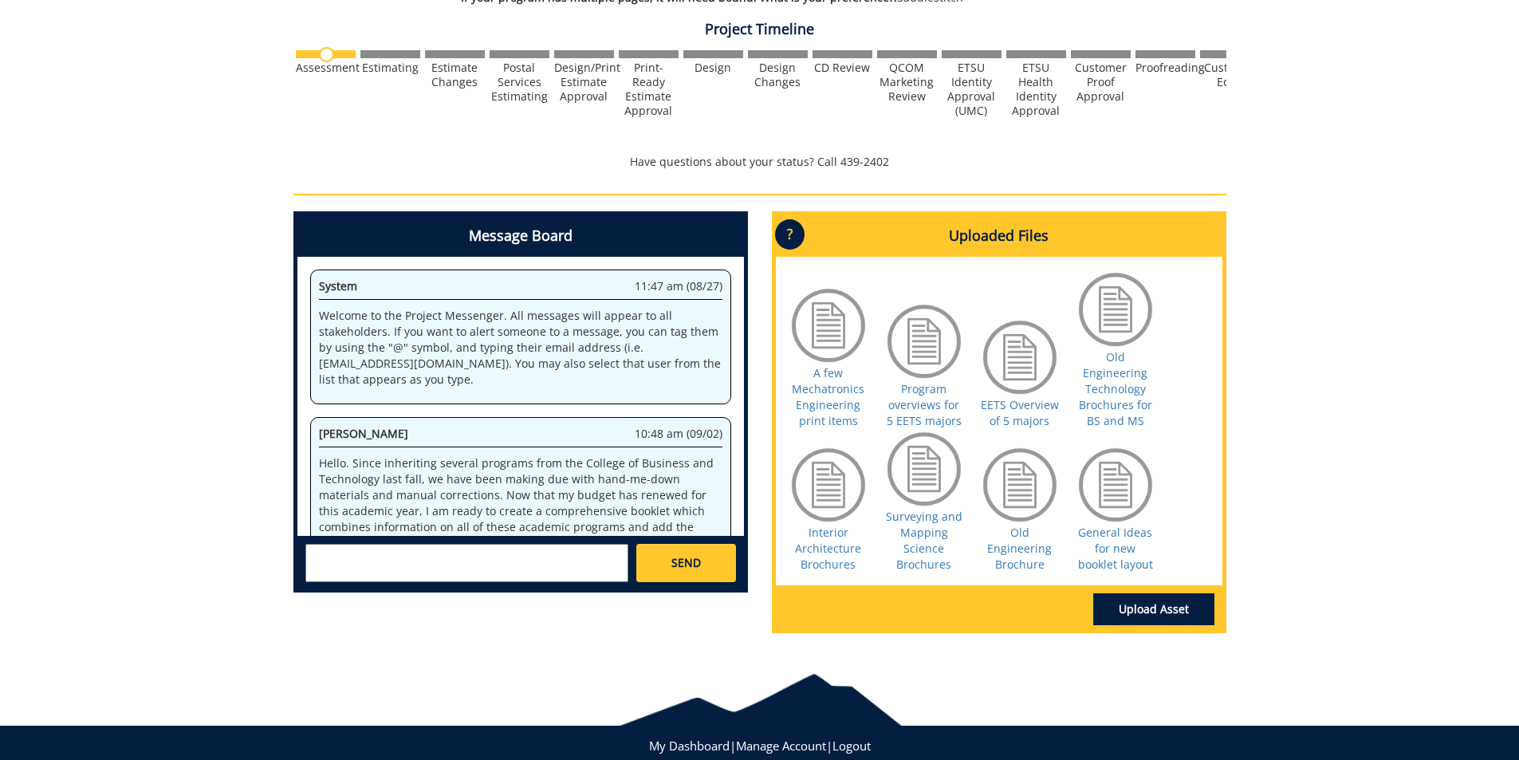
scroll to position [408, 0]
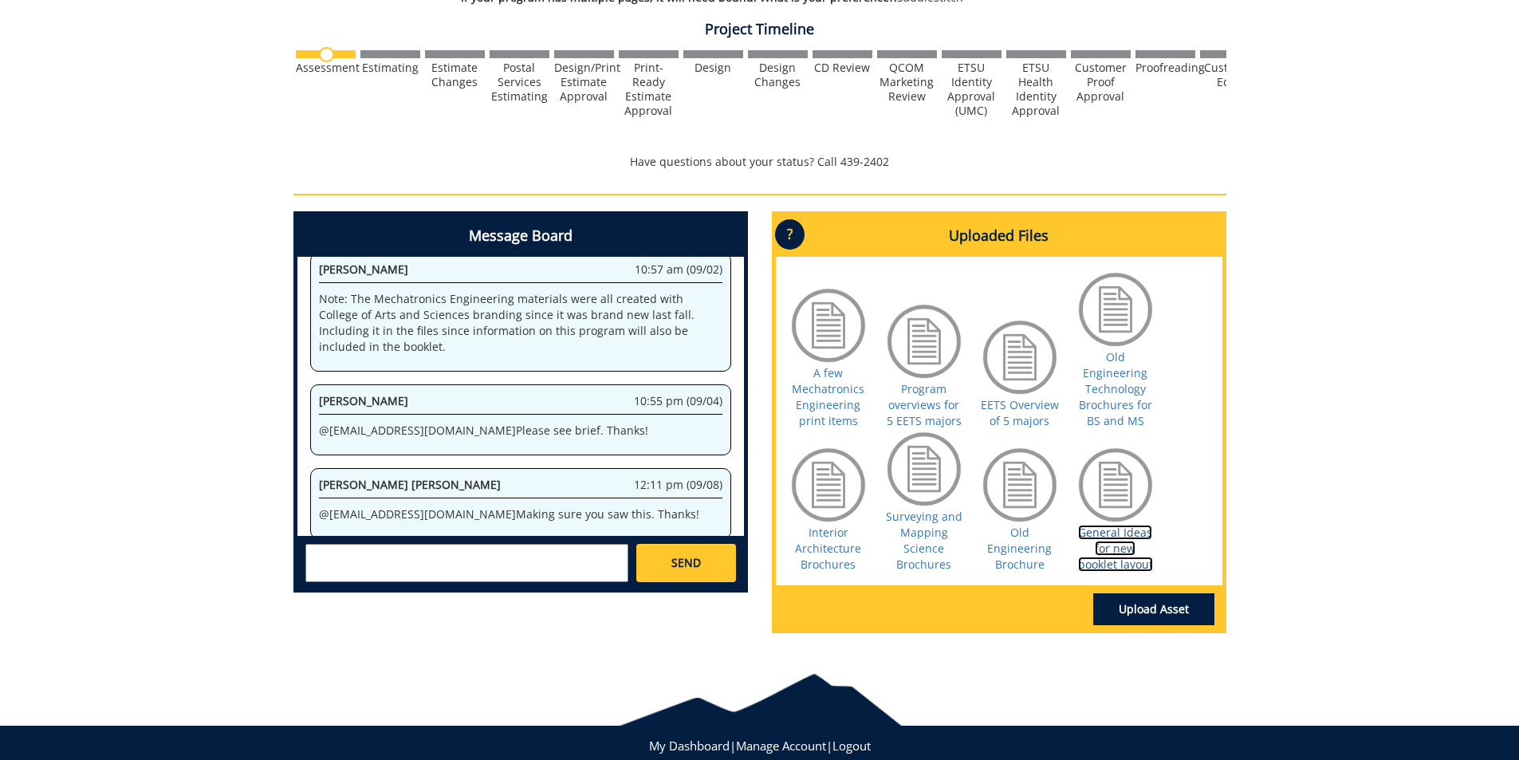
click at [1124, 556] on link "General Ideas for new booklet layout" at bounding box center [1115, 548] width 75 height 47
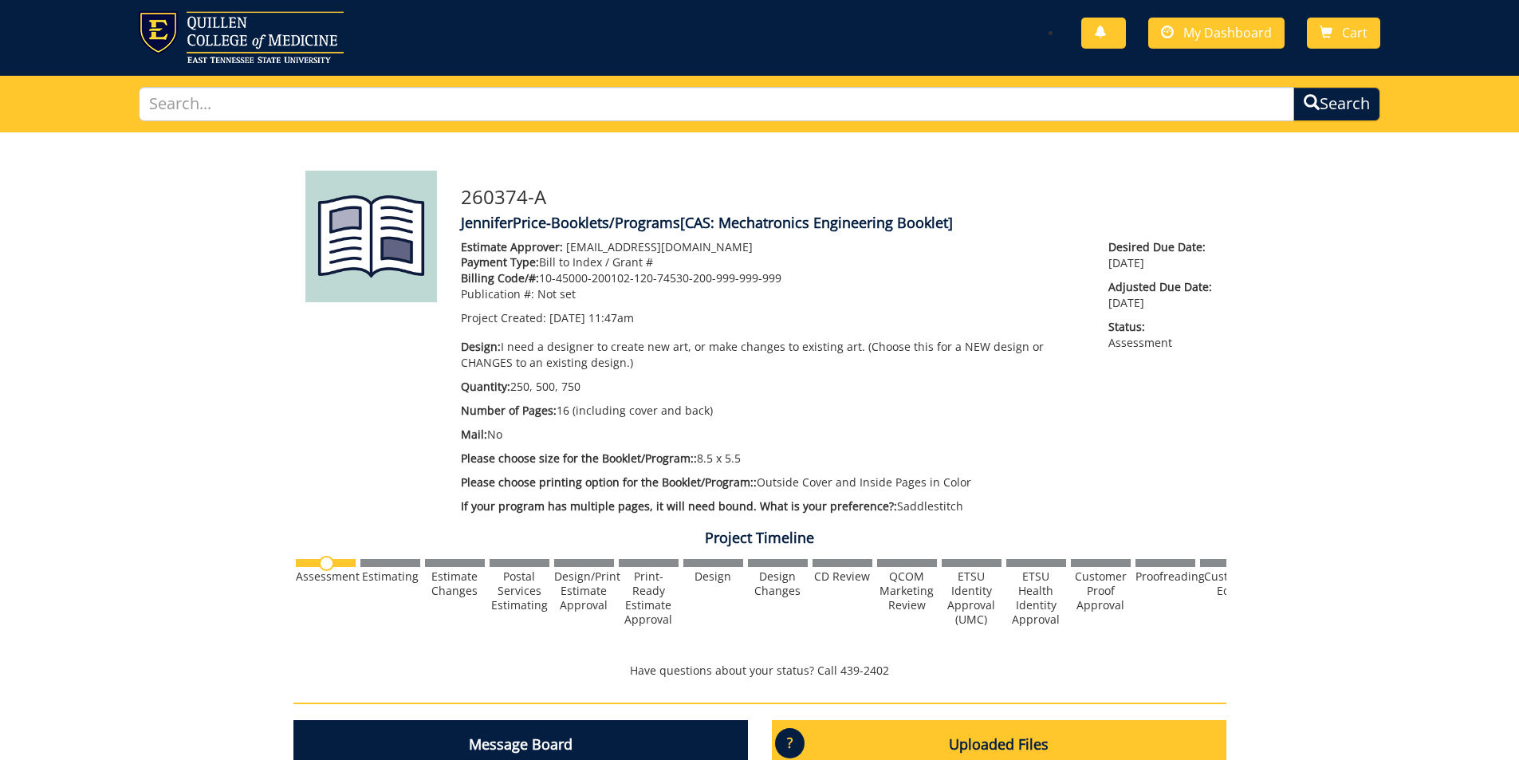
scroll to position [0, 0]
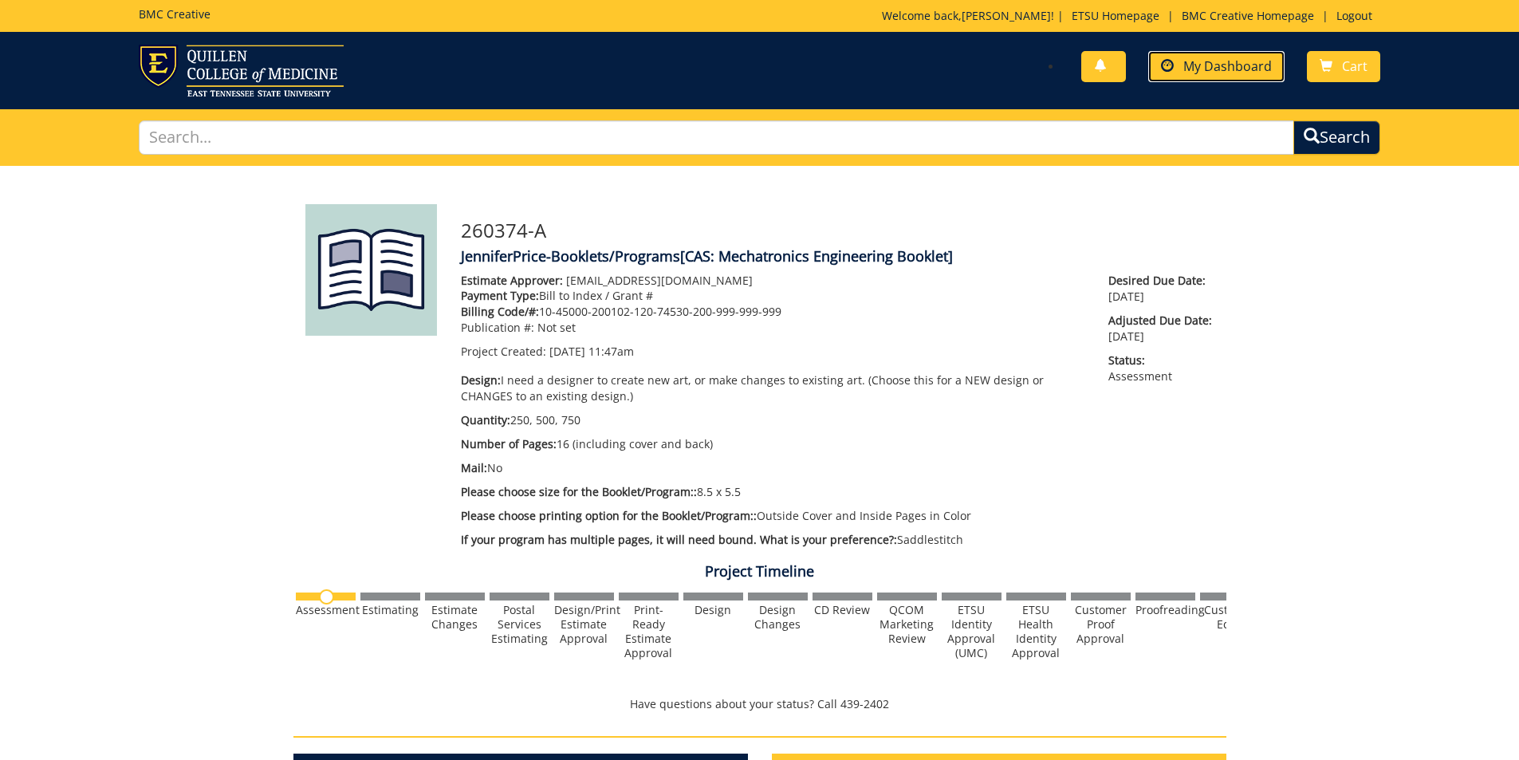
click at [1208, 69] on span "My Dashboard" at bounding box center [1228, 66] width 89 height 18
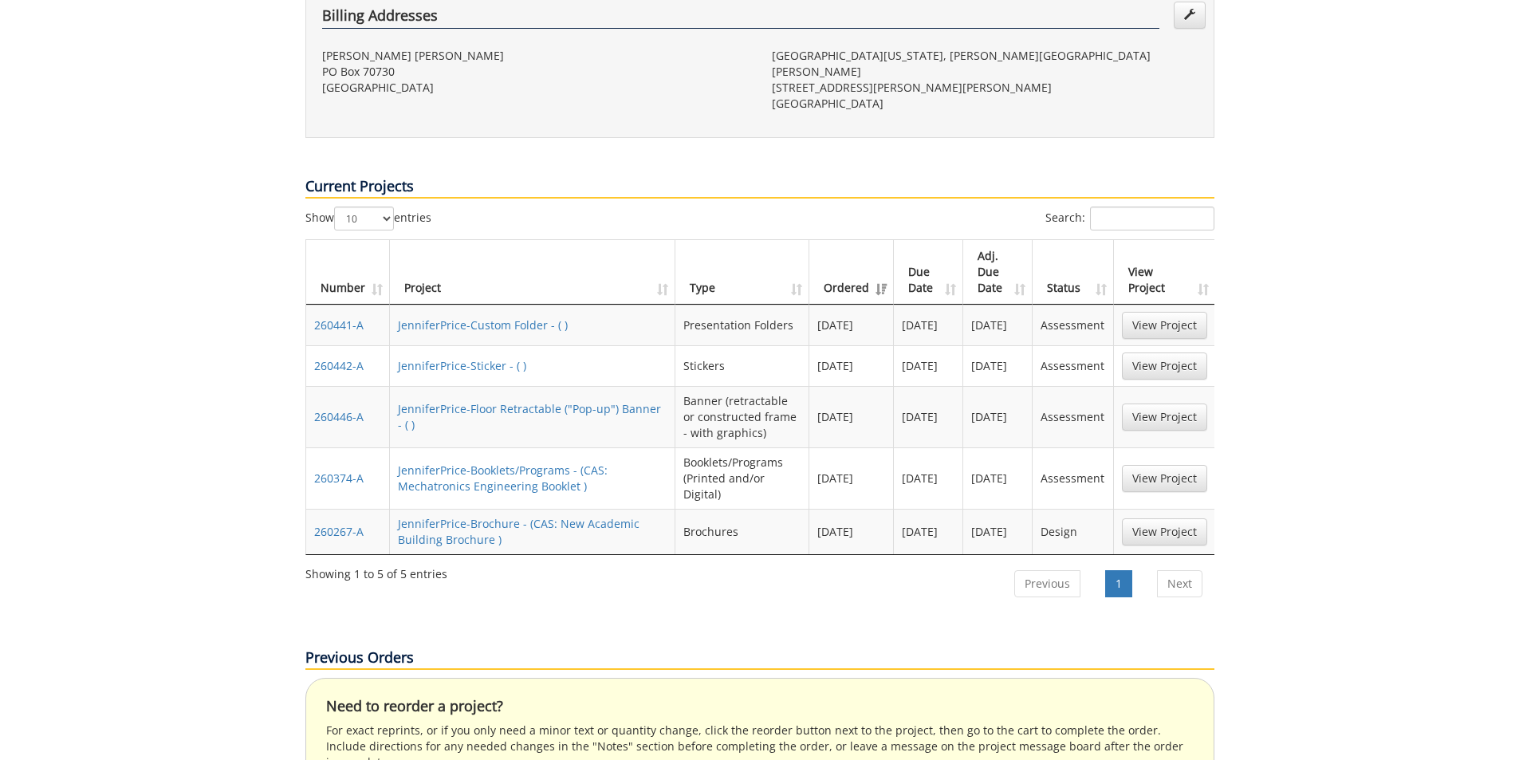
scroll to position [558, 0]
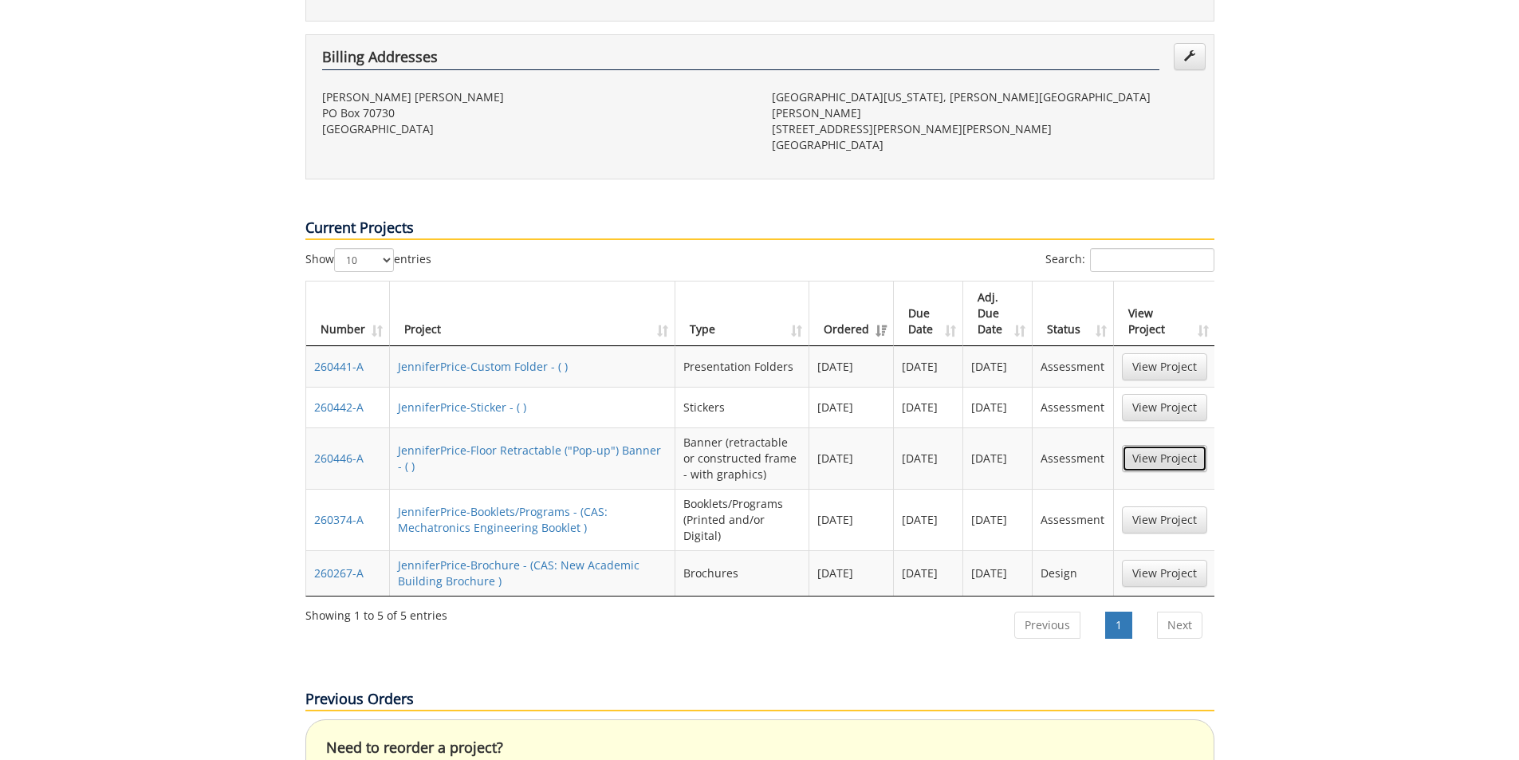
click at [1192, 445] on link "View Project" at bounding box center [1164, 458] width 85 height 27
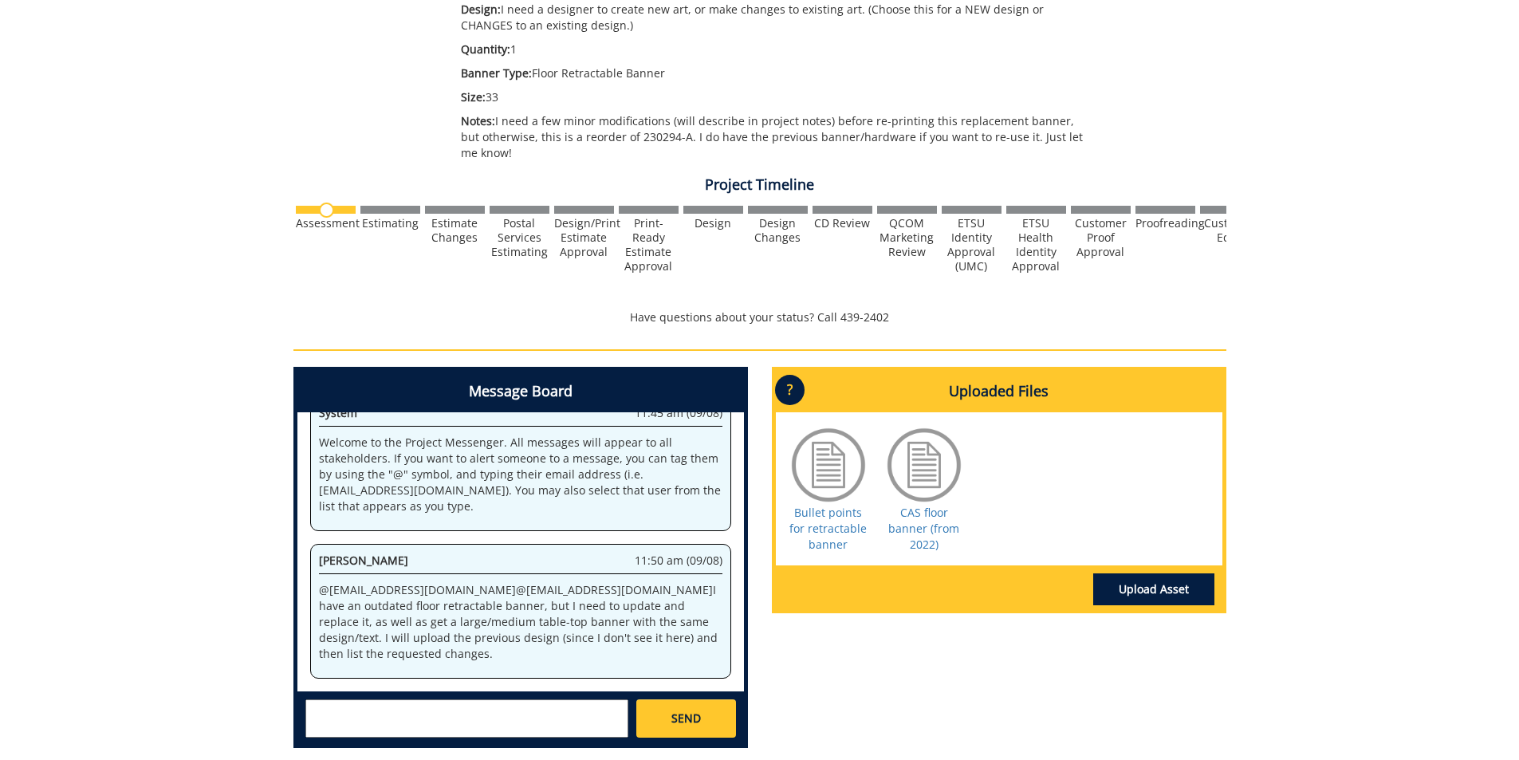
scroll to position [399, 0]
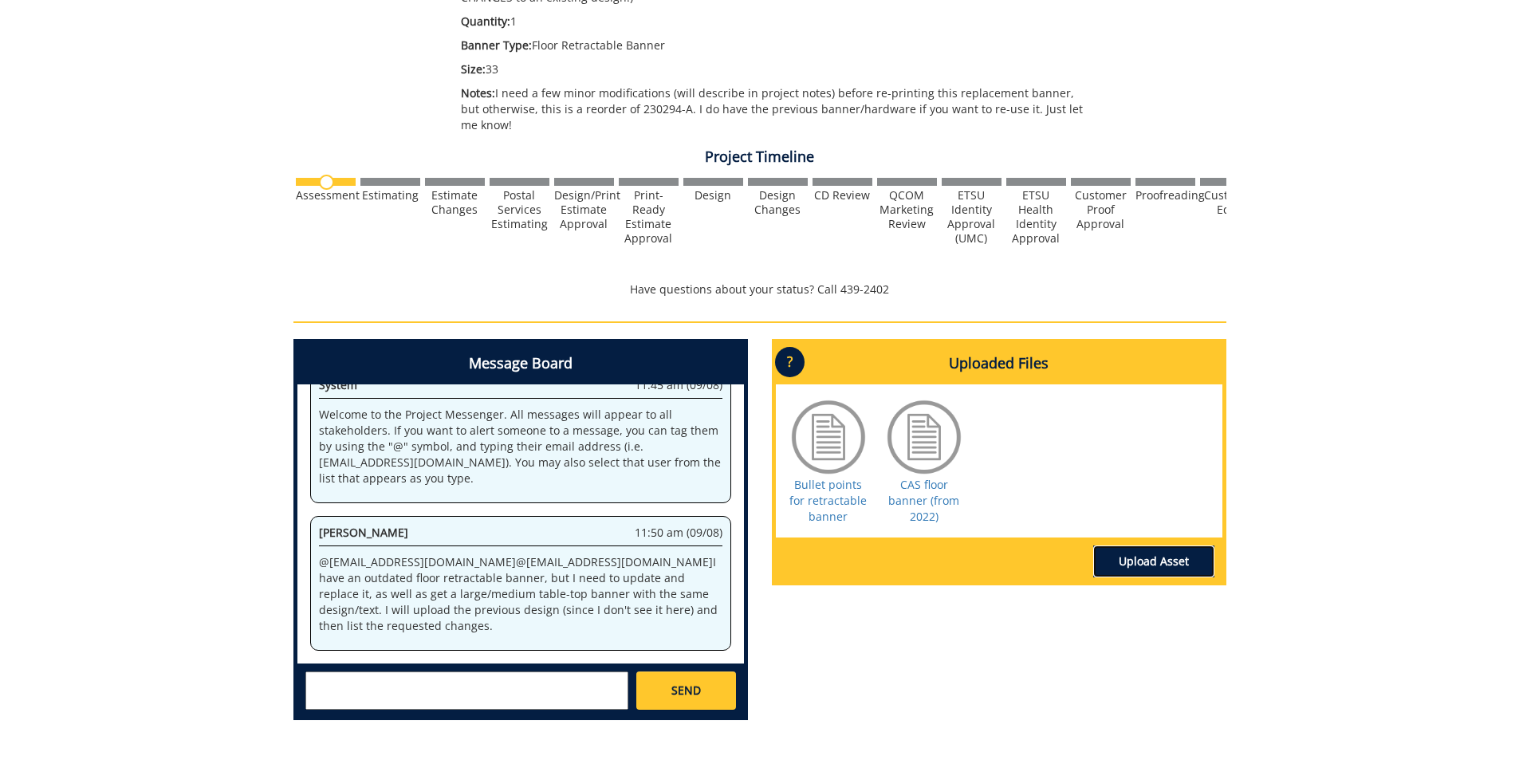
click at [1130, 556] on link "Upload Asset" at bounding box center [1153, 562] width 121 height 32
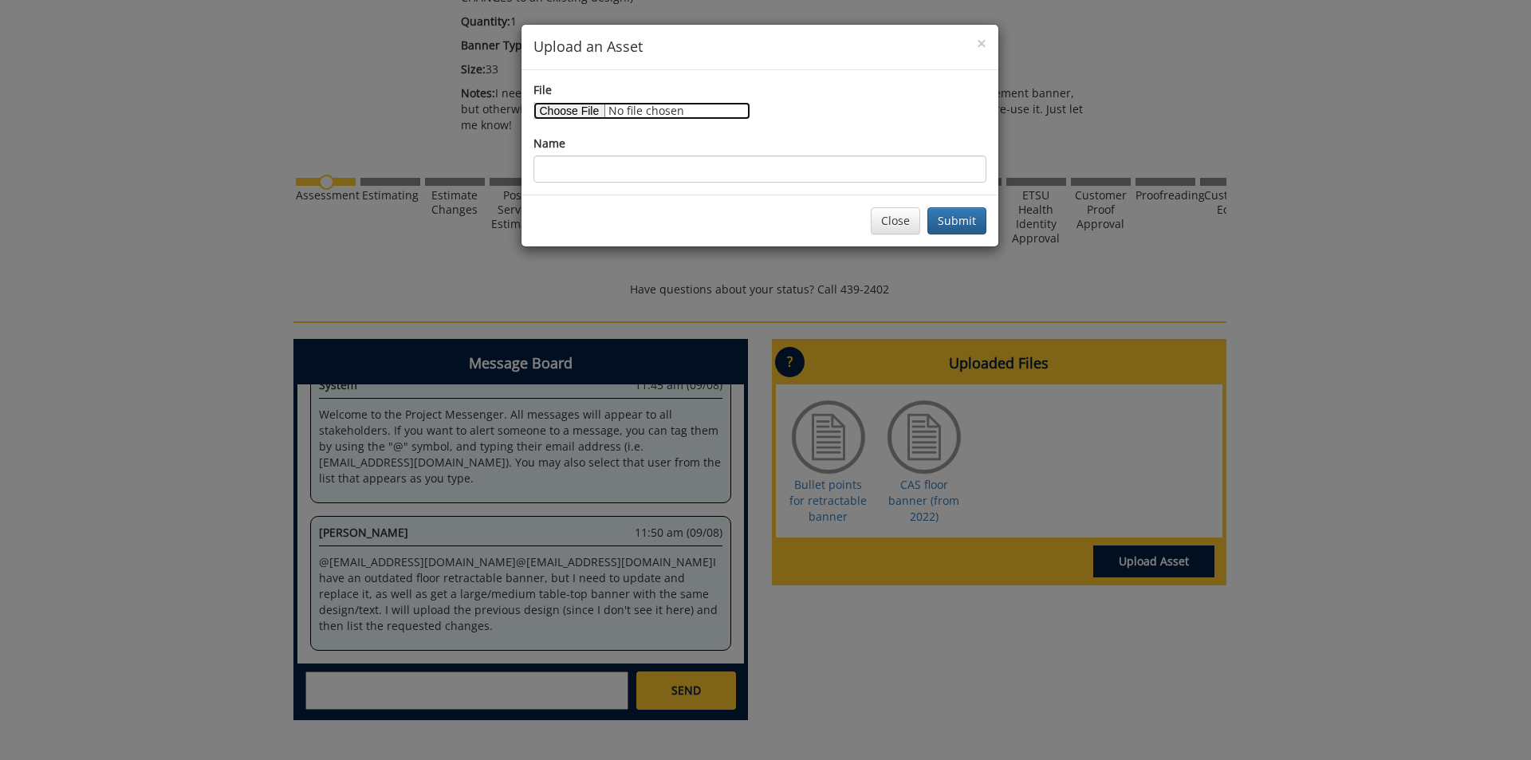
click at [563, 114] on input "File" at bounding box center [642, 111] width 217 height 18
click at [569, 112] on input "File" at bounding box center [642, 111] width 217 height 18
type input "C:\fakepath\Changes to CAS banner for 2025.docx"
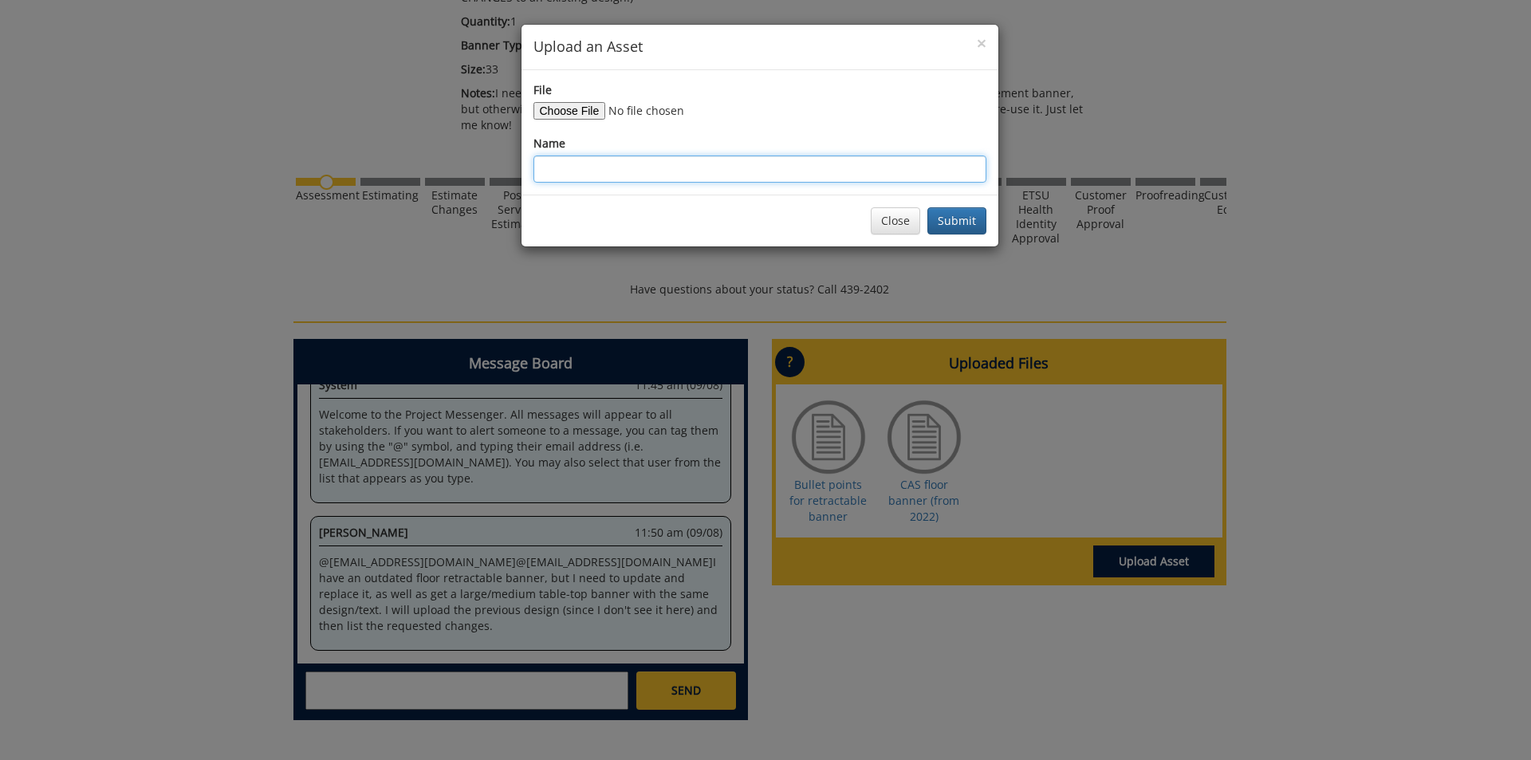
click at [652, 168] on input "Name" at bounding box center [760, 169] width 453 height 27
type input "Requested changes to banner"
click at [928, 207] on button "Submit" at bounding box center [957, 220] width 59 height 27
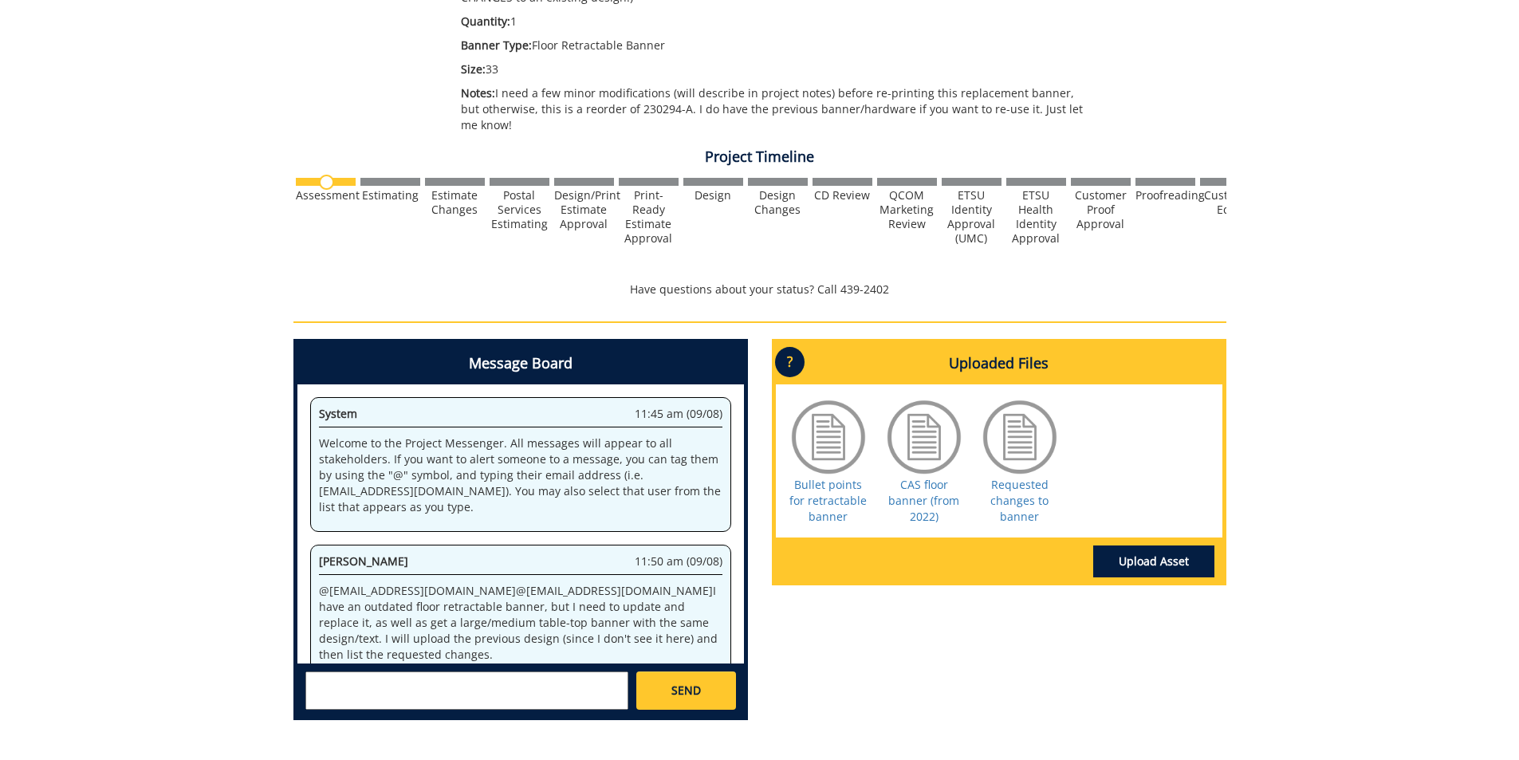
scroll to position [29, 0]
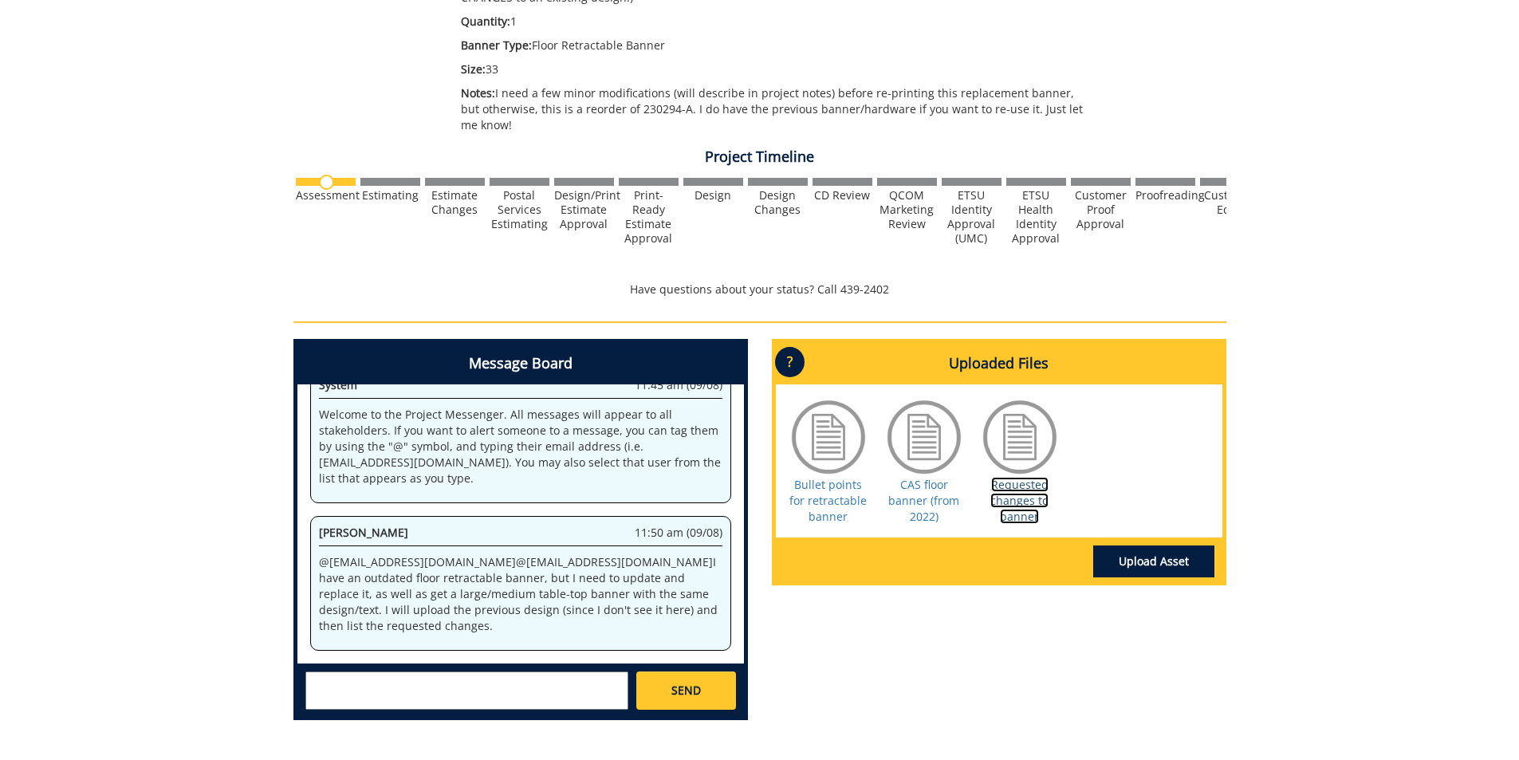
click at [1041, 503] on link "Requested changes to banner" at bounding box center [1020, 500] width 58 height 47
